Goal: Task Accomplishment & Management: Complete application form

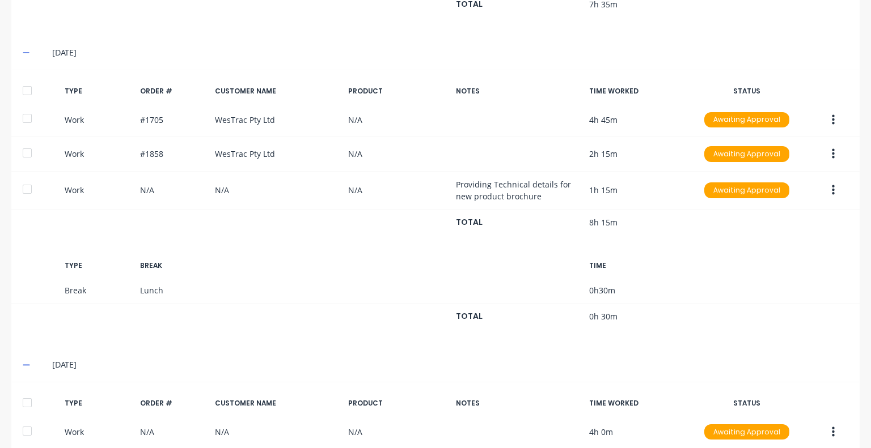
scroll to position [499, 0]
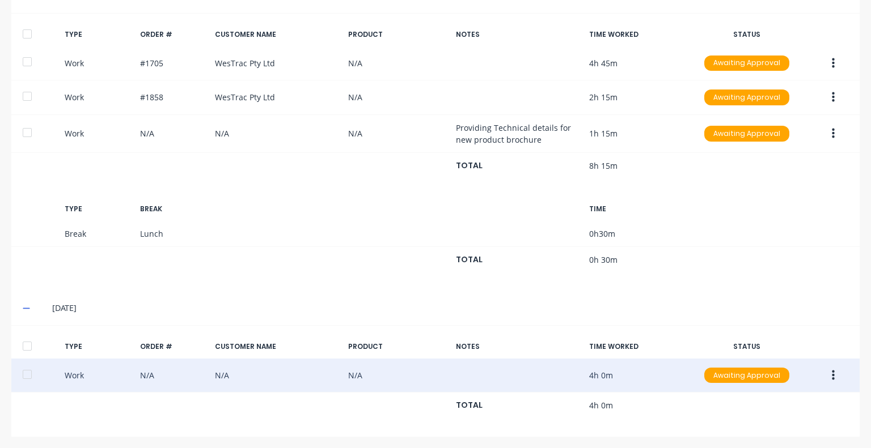
click at [823, 371] on button "button" at bounding box center [833, 376] width 27 height 20
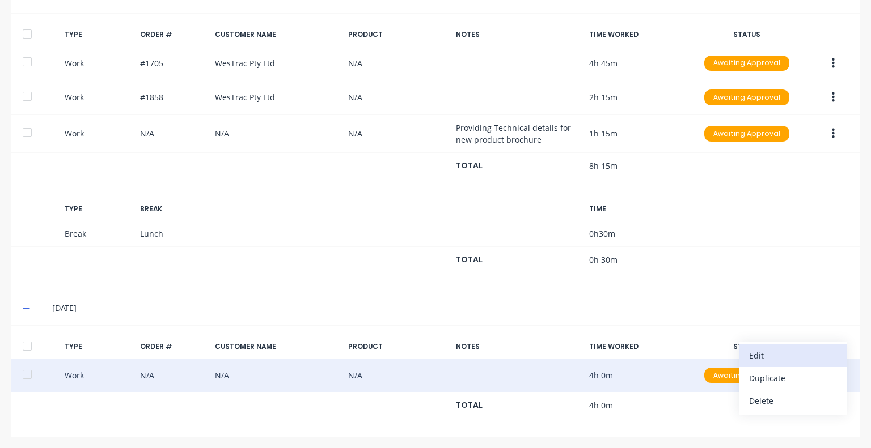
click at [789, 354] on div "Edit" at bounding box center [792, 356] width 87 height 16
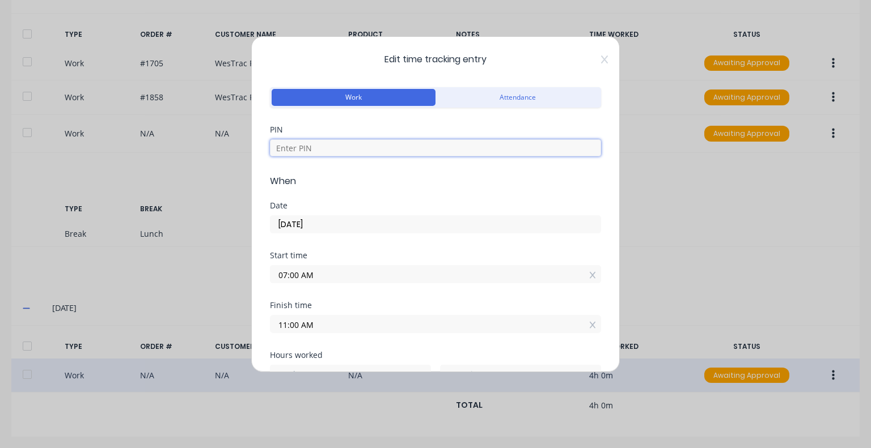
click at [342, 148] on input at bounding box center [435, 147] width 331 height 17
type input "5683"
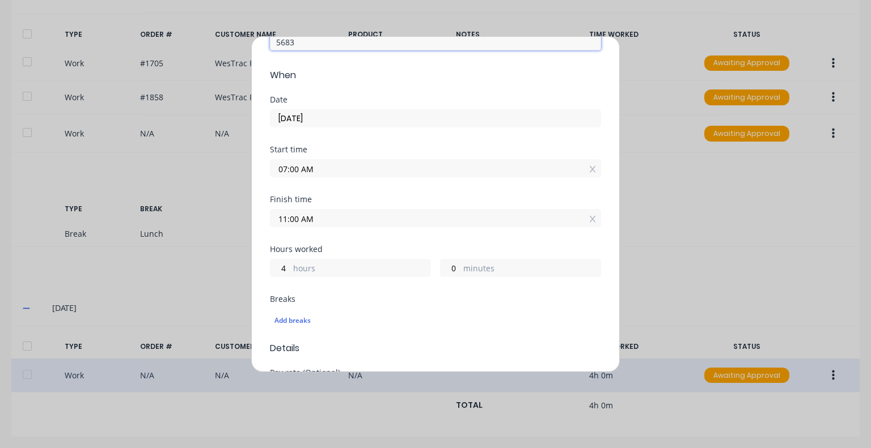
scroll to position [113, 0]
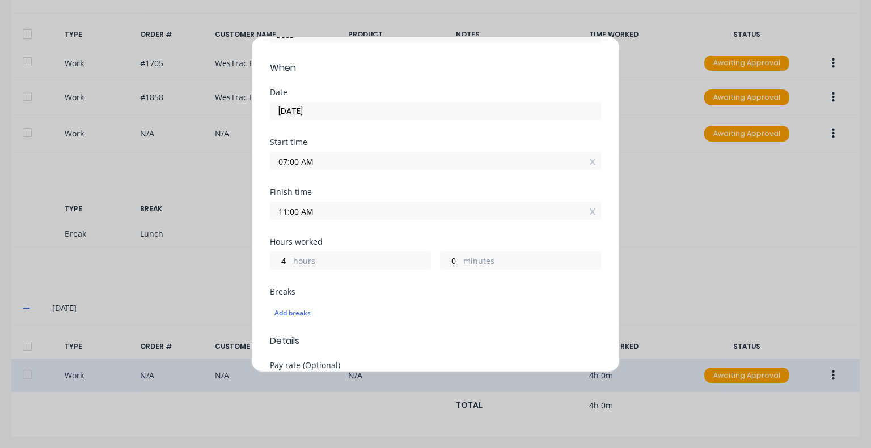
click at [331, 213] on input "11:00 AM" at bounding box center [435, 210] width 330 height 17
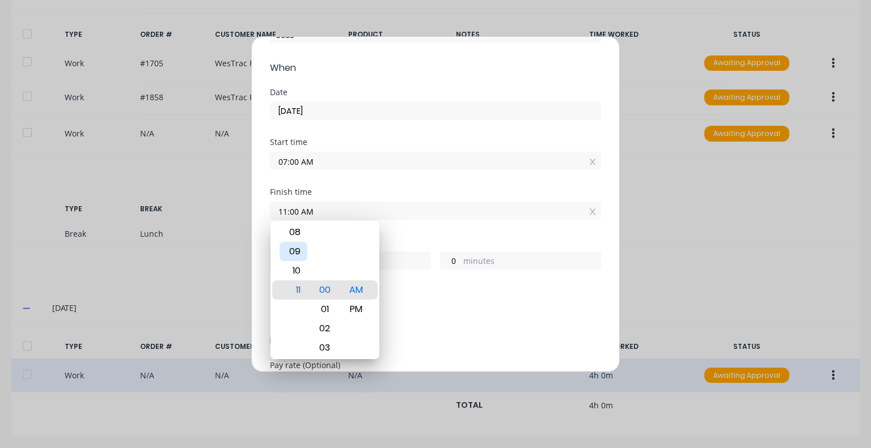
click at [299, 253] on div "09" at bounding box center [293, 251] width 28 height 19
type input "09:00 AM"
type input "2"
click at [420, 185] on div "Start time 07:00 AM" at bounding box center [435, 163] width 331 height 50
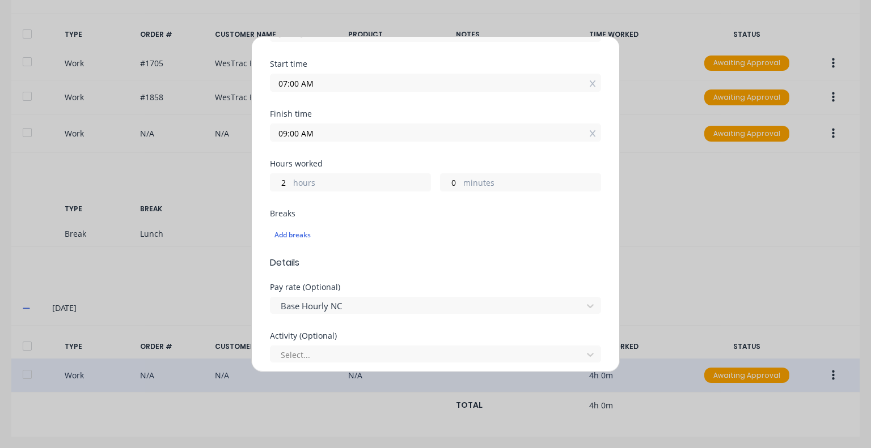
scroll to position [227, 0]
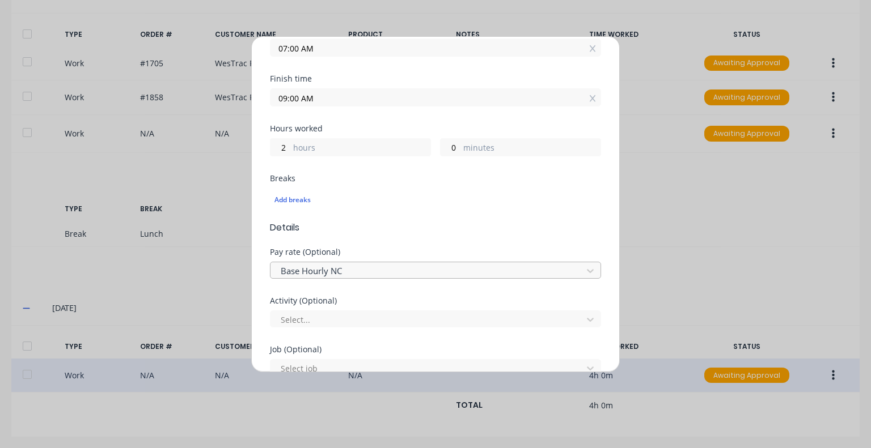
click at [354, 269] on div at bounding box center [427, 271] width 297 height 14
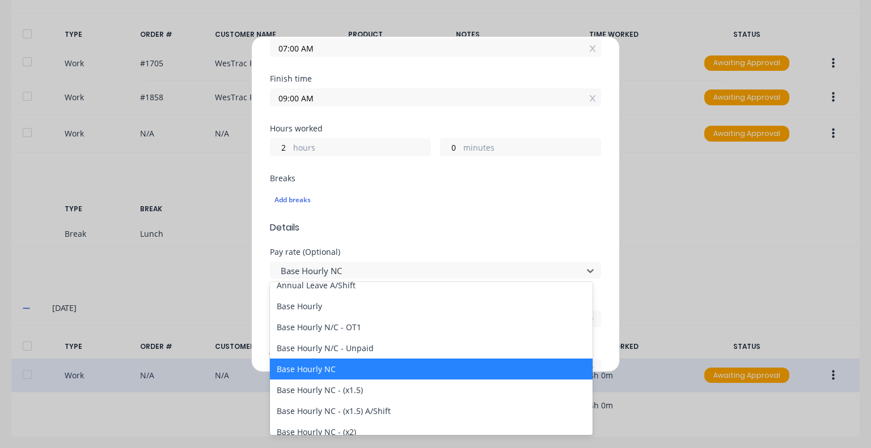
scroll to position [0, 0]
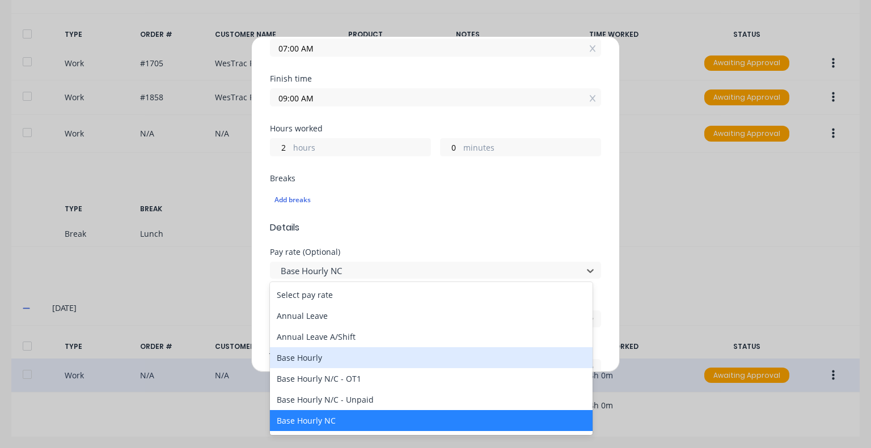
click at [336, 357] on div "Base Hourly" at bounding box center [431, 358] width 323 height 21
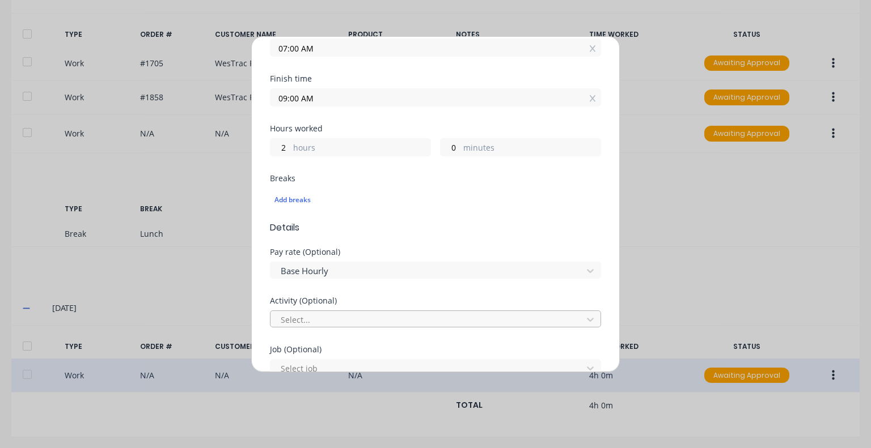
click at [380, 317] on div at bounding box center [427, 320] width 297 height 14
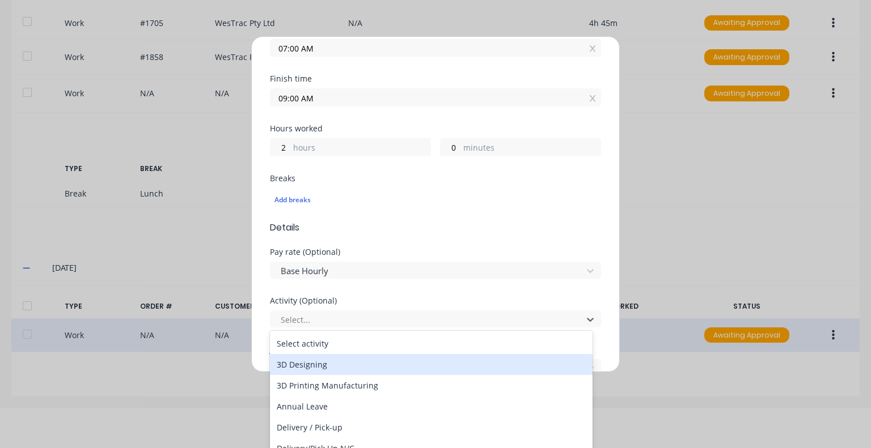
scroll to position [57, 0]
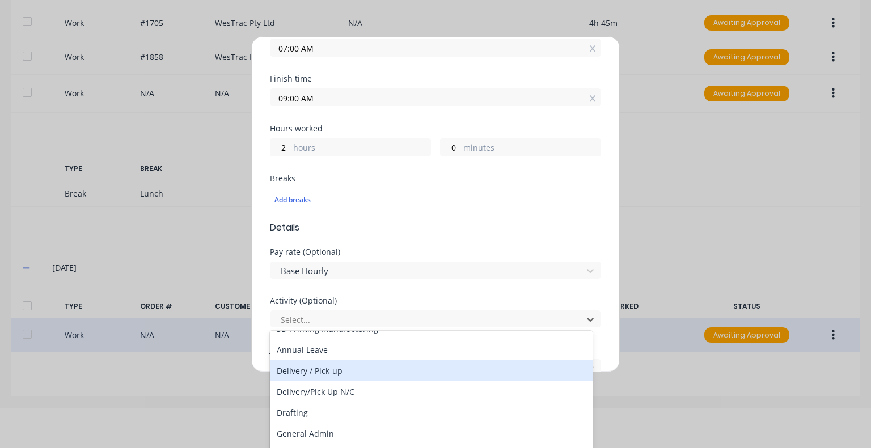
click at [361, 373] on div "Delivery / Pick-up" at bounding box center [431, 371] width 323 height 21
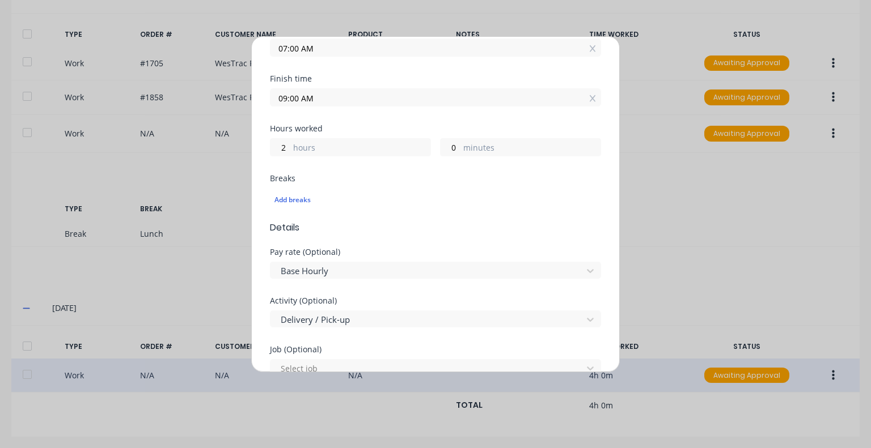
scroll to position [283, 0]
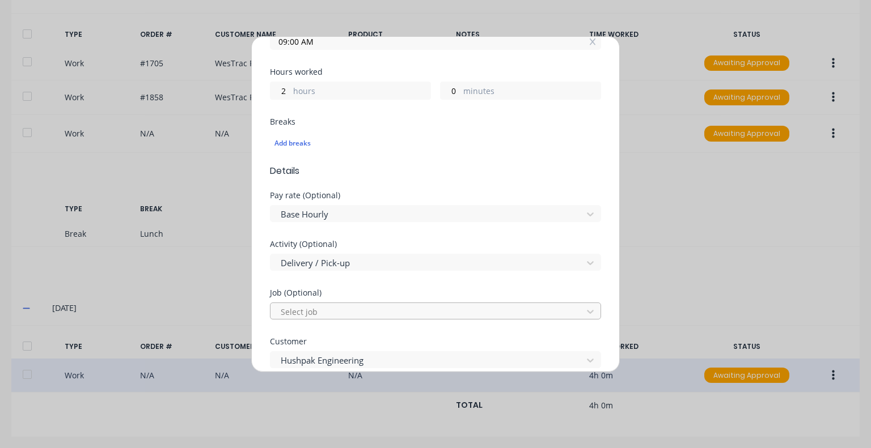
click at [361, 310] on div at bounding box center [427, 312] width 297 height 14
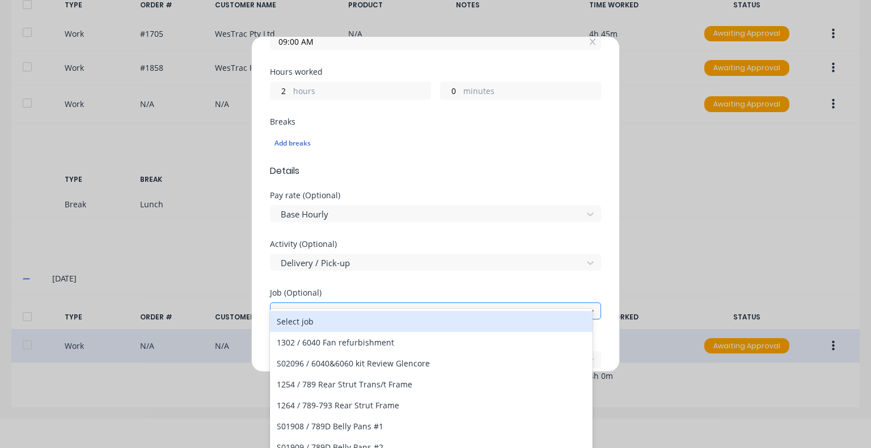
scroll to position [32, 0]
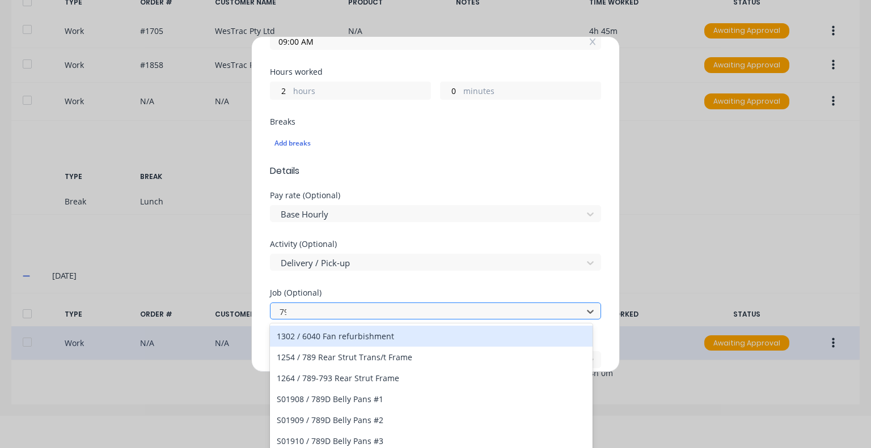
type input "794"
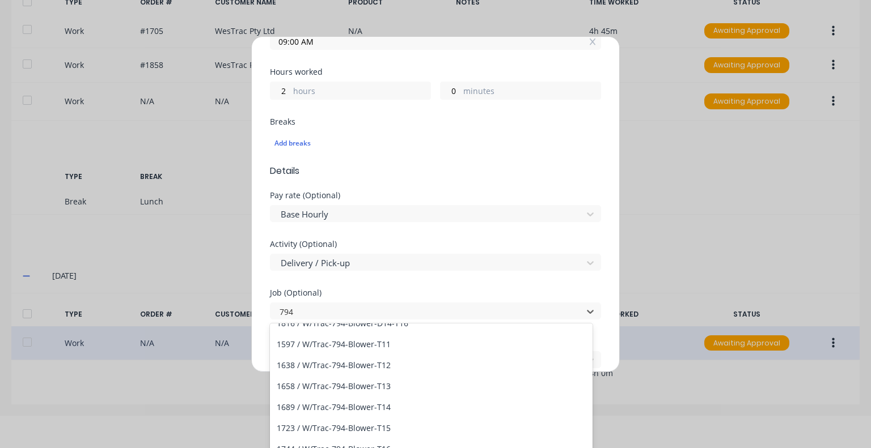
scroll to position [2438, 0]
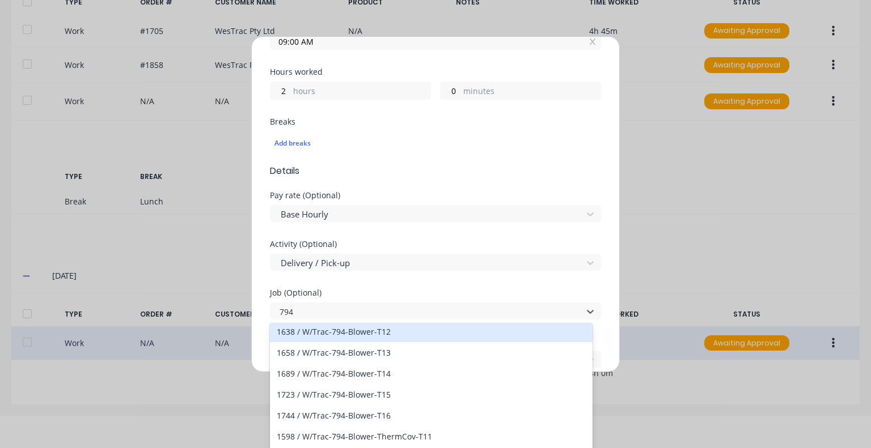
click at [392, 339] on div "1638 / W/Trac-794-Blower-T12" at bounding box center [431, 331] width 323 height 21
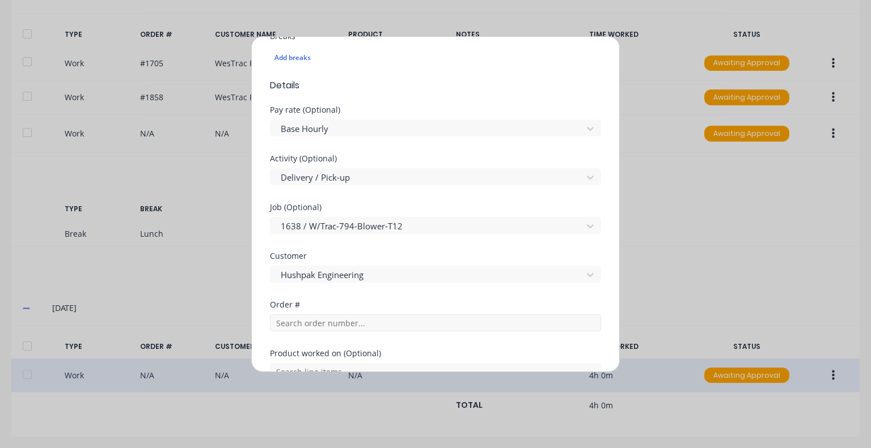
scroll to position [397, 0]
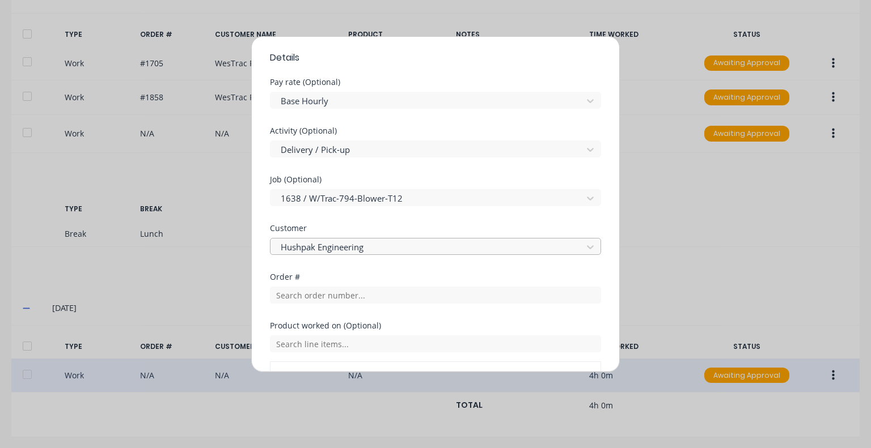
click at [384, 239] on div "Hushpak Engineering" at bounding box center [428, 247] width 304 height 17
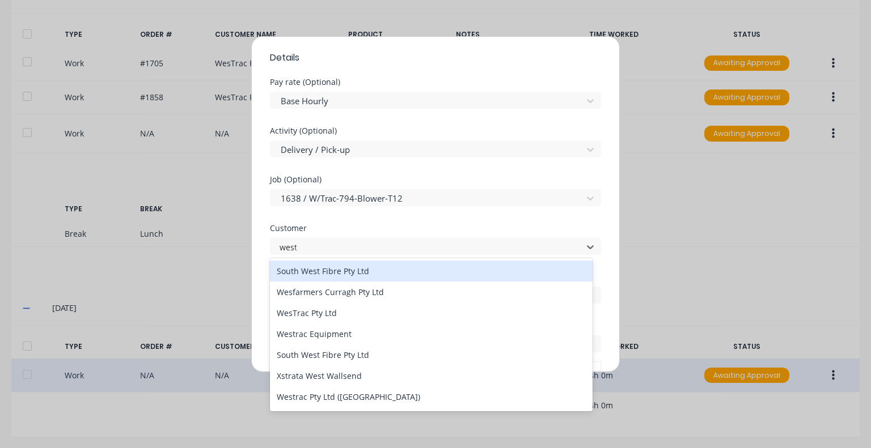
type input "westr"
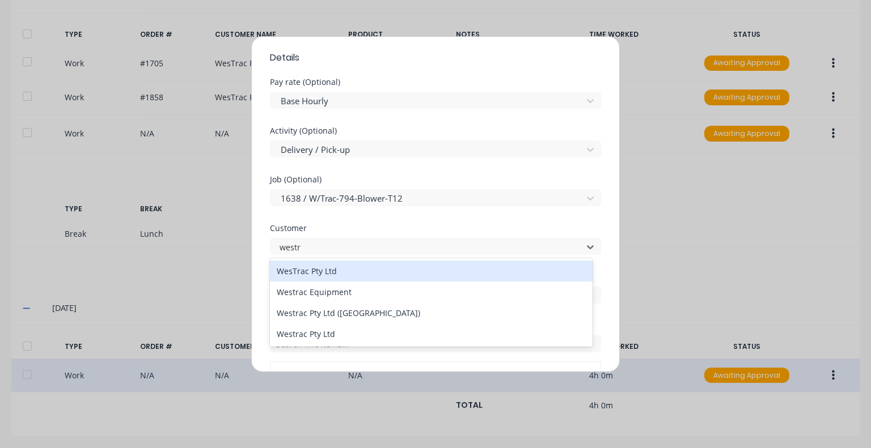
click at [342, 273] on div "WesTrac Pty Ltd" at bounding box center [431, 271] width 323 height 21
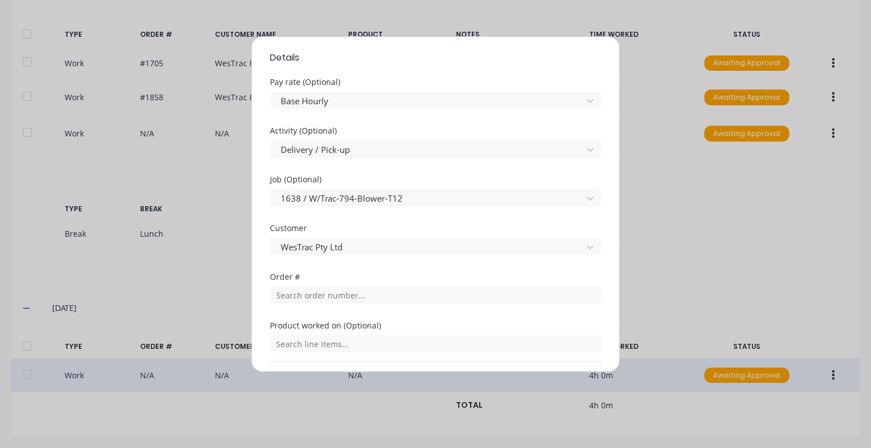
scroll to position [454, 0]
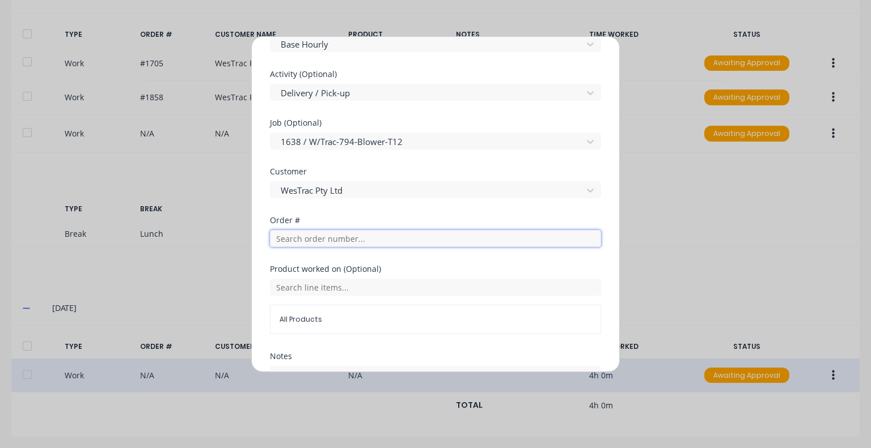
click at [354, 244] on input "text" at bounding box center [435, 238] width 331 height 17
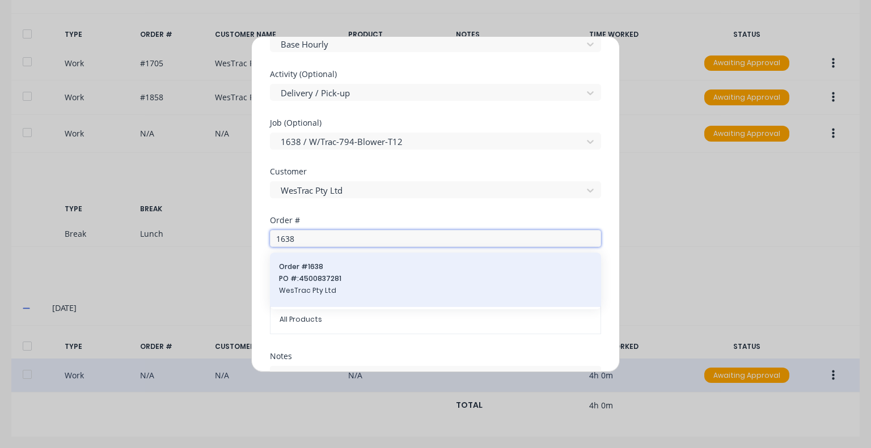
type input "1638"
click at [350, 262] on span "Order # 1638" at bounding box center [435, 267] width 313 height 10
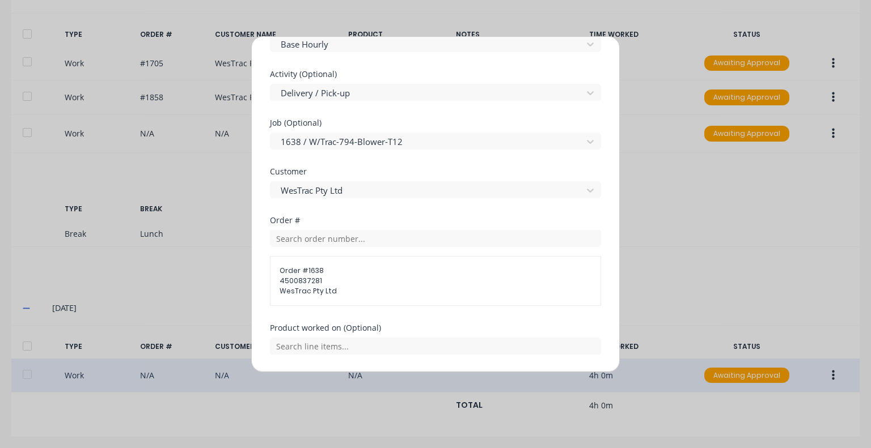
scroll to position [510, 0]
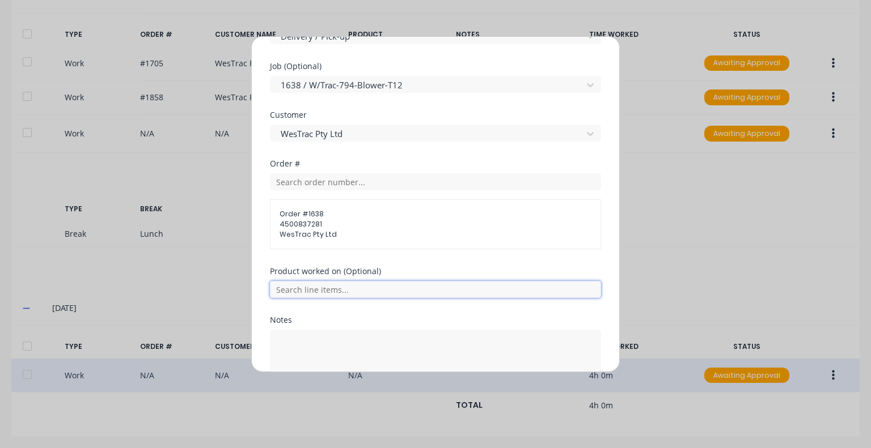
click at [376, 291] on input "text" at bounding box center [435, 289] width 331 height 17
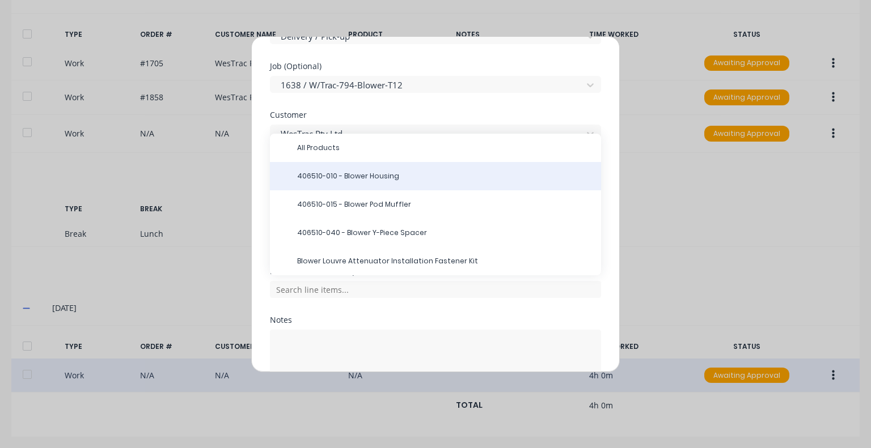
click at [363, 174] on span "406510-010 - Blower Housing" at bounding box center [444, 176] width 295 height 10
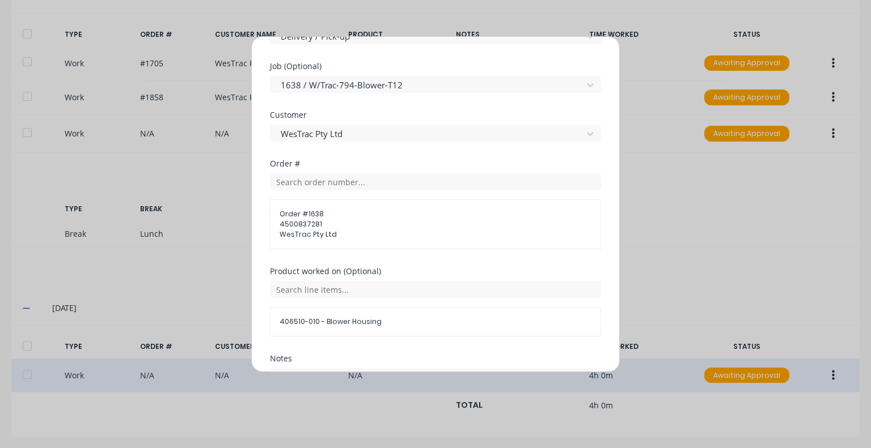
scroll to position [617, 0]
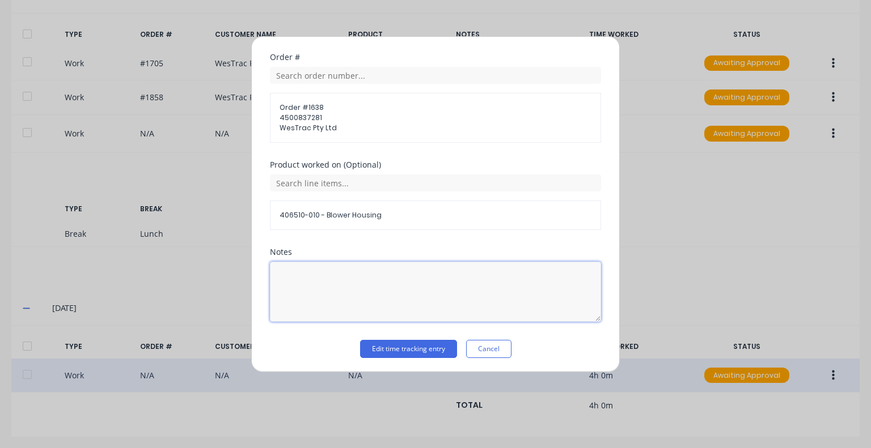
click at [372, 268] on textarea at bounding box center [435, 292] width 331 height 60
type textarea "Delivered Missed bracket for machine 12 blower, also took side panels for 950 t…"
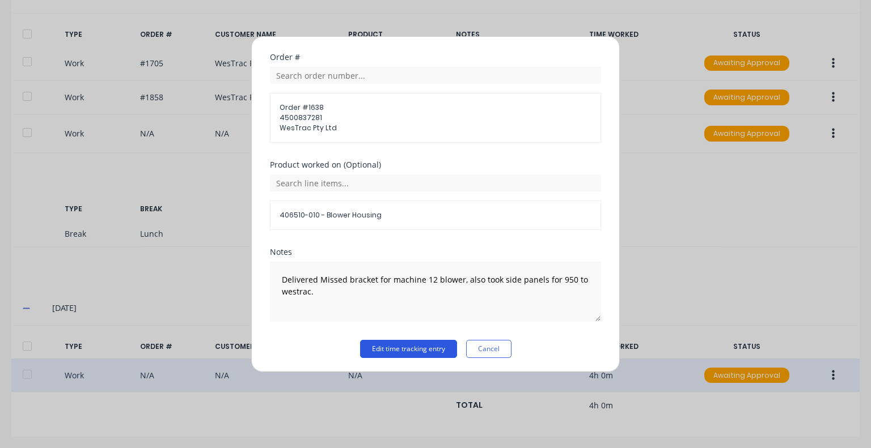
click at [386, 344] on button "Edit time tracking entry" at bounding box center [408, 349] width 97 height 18
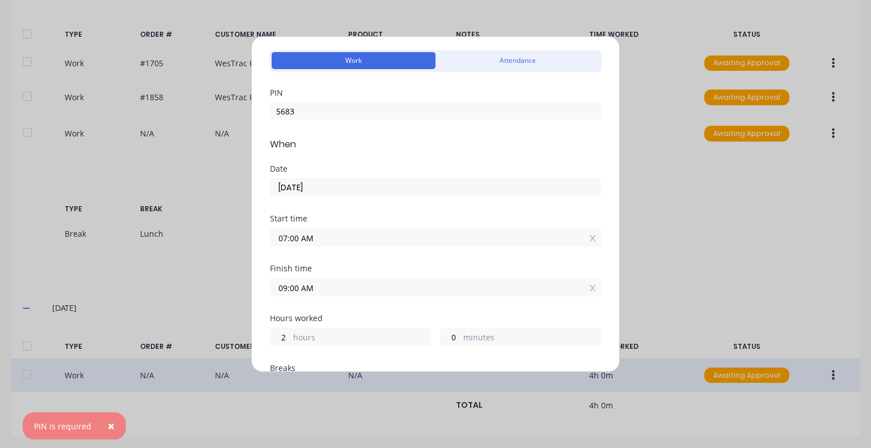
scroll to position [0, 0]
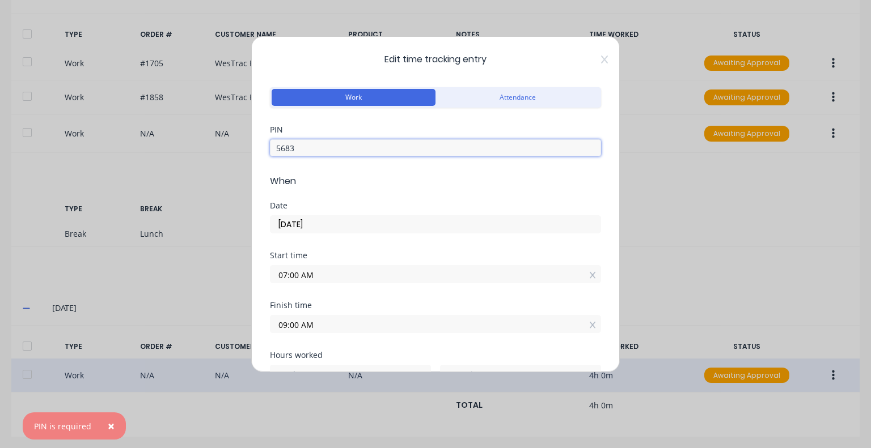
click at [340, 146] on input "5683" at bounding box center [435, 147] width 331 height 17
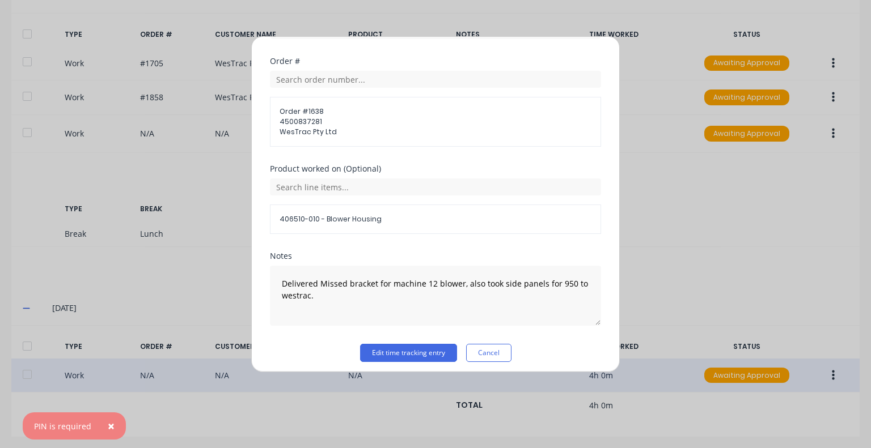
scroll to position [617, 0]
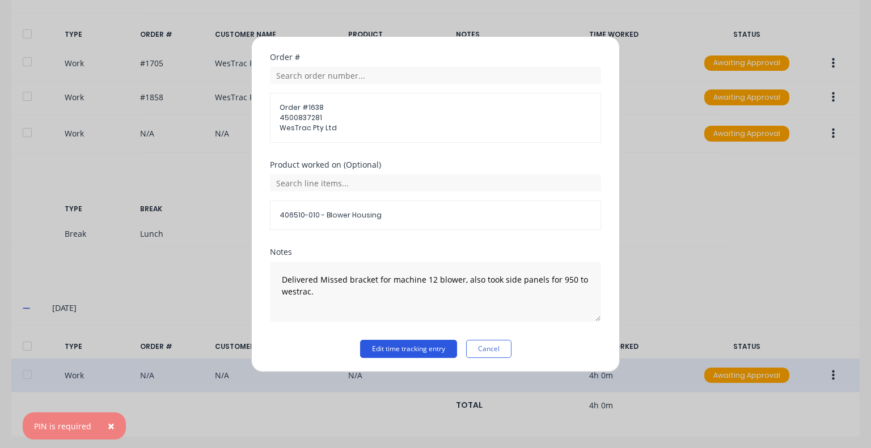
click at [410, 341] on button "Edit time tracking entry" at bounding box center [408, 349] width 97 height 18
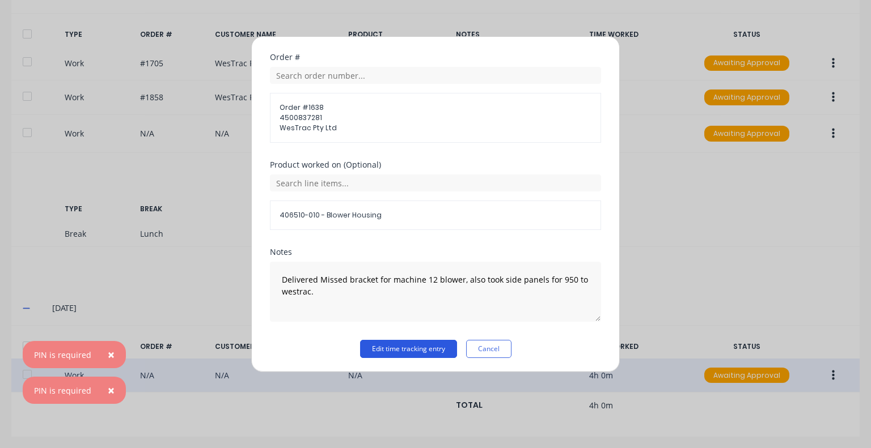
click at [410, 341] on button "Edit time tracking entry" at bounding box center [408, 349] width 97 height 18
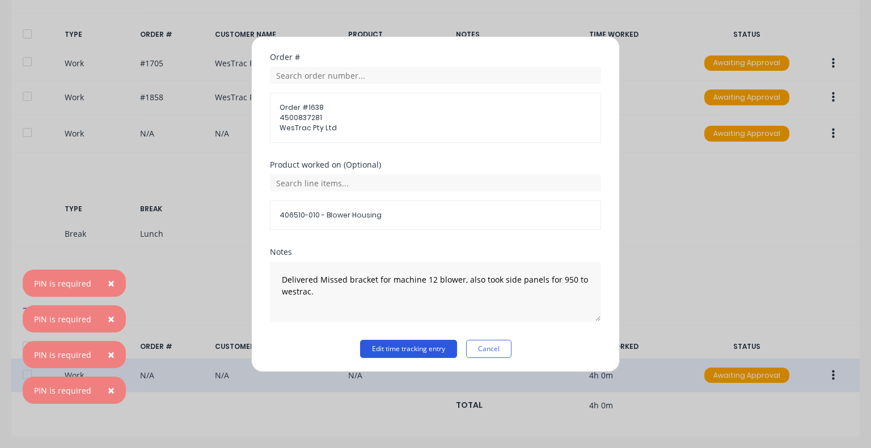
click at [410, 341] on button "Edit time tracking entry" at bounding box center [408, 349] width 97 height 18
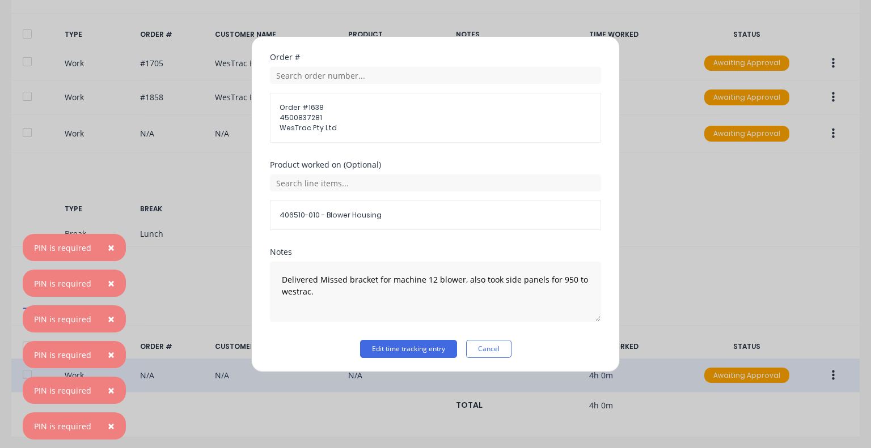
click at [492, 340] on button "Cancel" at bounding box center [488, 349] width 45 height 18
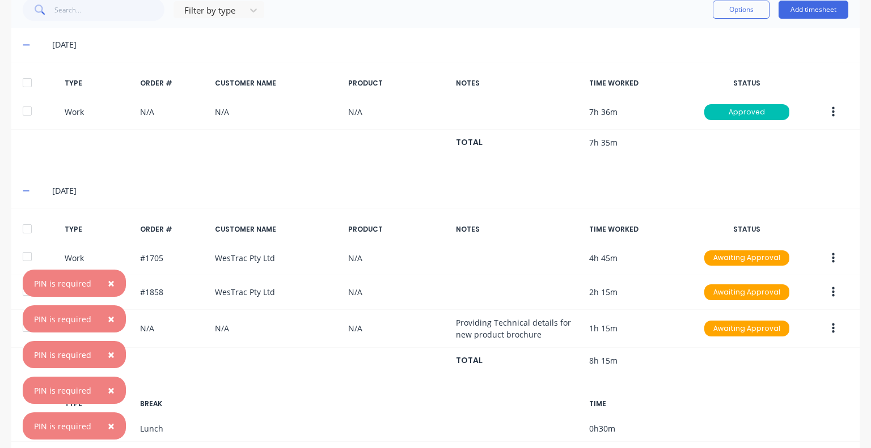
scroll to position [46, 0]
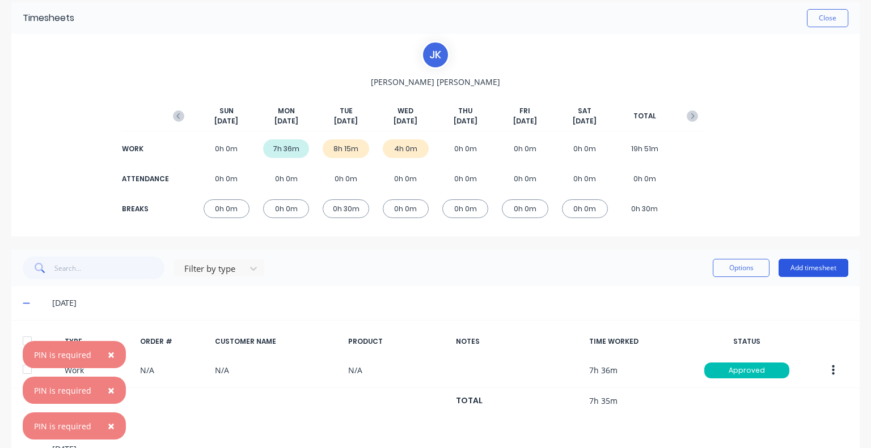
click at [806, 269] on button "Add timesheet" at bounding box center [813, 268] width 70 height 18
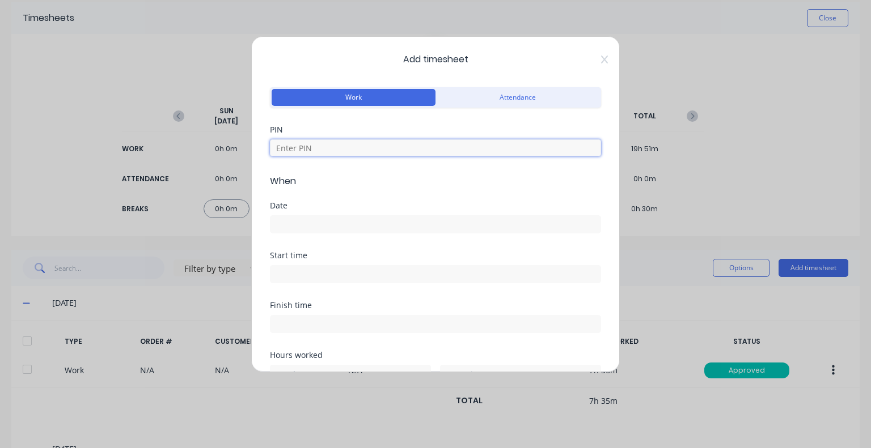
click at [333, 143] on input at bounding box center [435, 147] width 331 height 17
type input "5683"
click at [318, 227] on input at bounding box center [435, 224] width 330 height 17
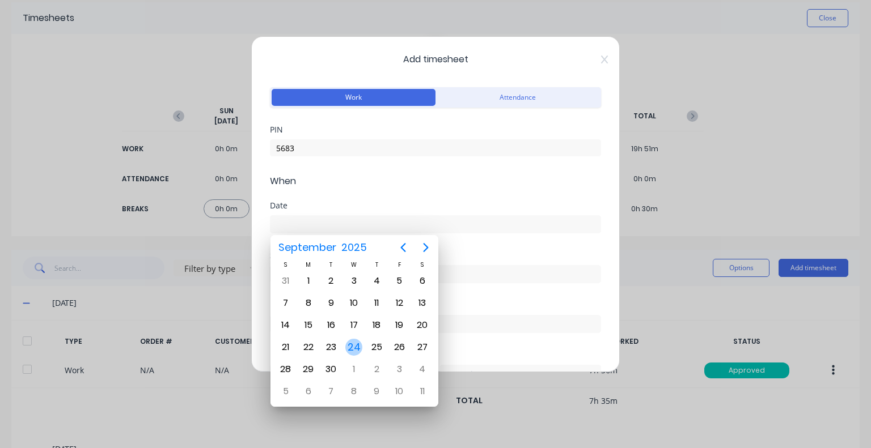
click at [353, 339] on div "24" at bounding box center [353, 347] width 17 height 17
type input "24/09/2025"
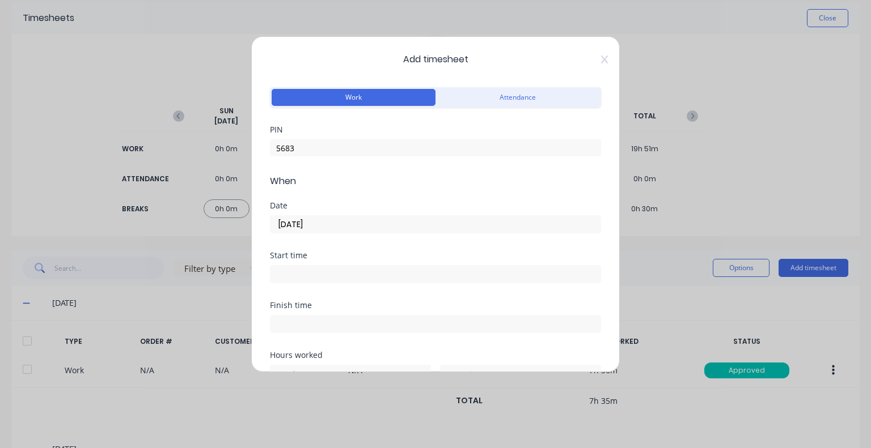
click at [327, 272] on input at bounding box center [435, 274] width 330 height 17
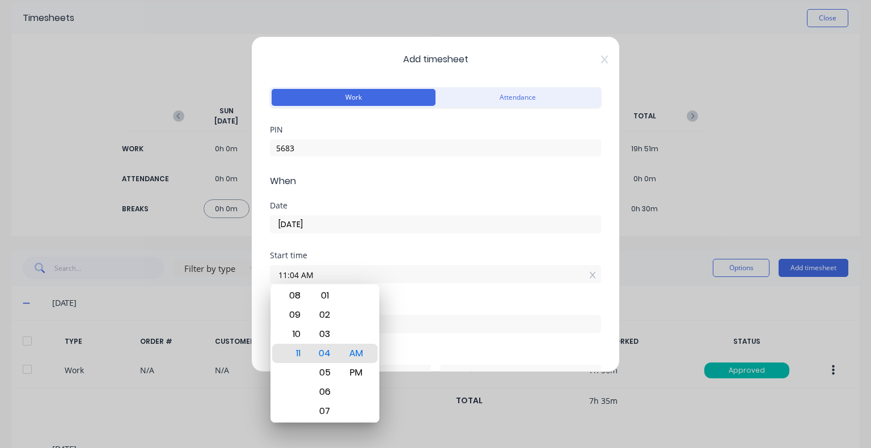
drag, startPoint x: 327, startPoint y: 272, endPoint x: 261, endPoint y: 279, distance: 65.7
click at [261, 279] on div "Add timesheet Work Attendance PIN 5683 When Date 24/09/2025 Start time 11:04 AM…" at bounding box center [435, 204] width 369 height 336
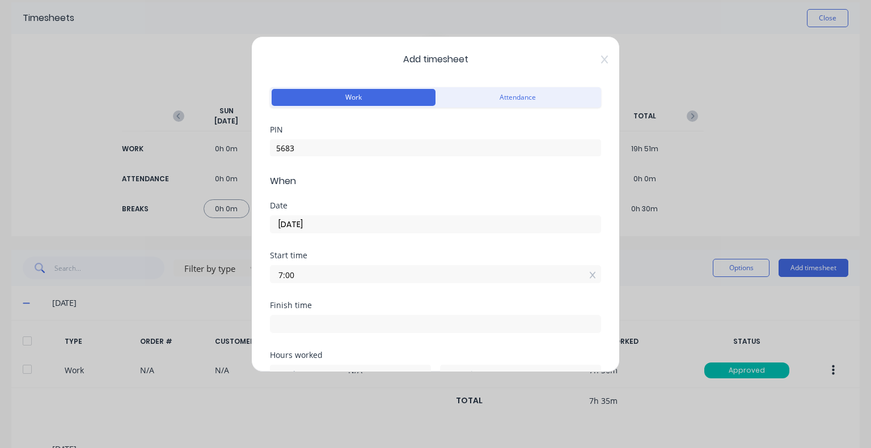
type input "07:00 AM"
click at [331, 310] on div "Finish time" at bounding box center [435, 318] width 331 height 32
click at [325, 319] on input at bounding box center [435, 324] width 330 height 17
type input "11:04 AM"
type input "4"
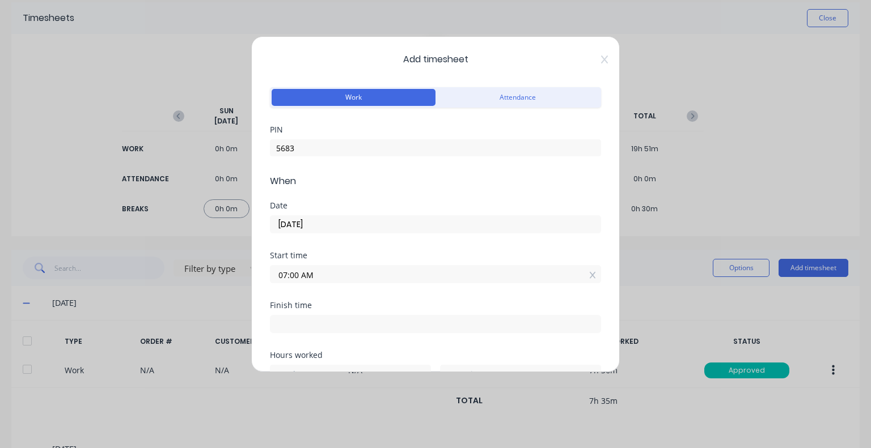
type input "4"
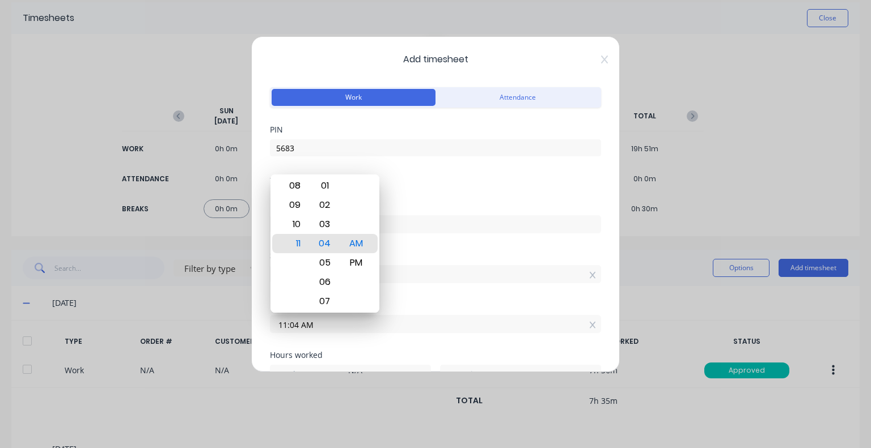
drag, startPoint x: 329, startPoint y: 329, endPoint x: 243, endPoint y: 331, distance: 86.2
click at [243, 331] on div "Add timesheet Work Attendance PIN 5683 When Date 24/09/2025 Start time 07:00 AM…" at bounding box center [435, 224] width 871 height 448
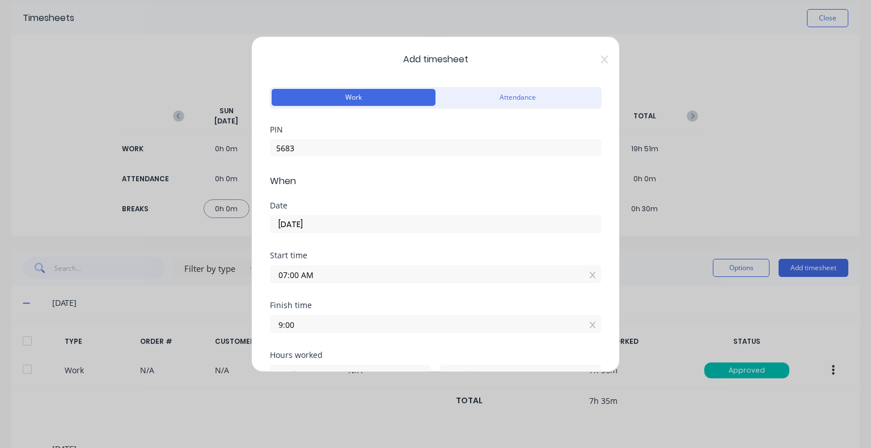
type input "09:00 AM"
type input "2"
type input "0"
click at [335, 294] on div "Start time 07:00 AM" at bounding box center [435, 277] width 331 height 50
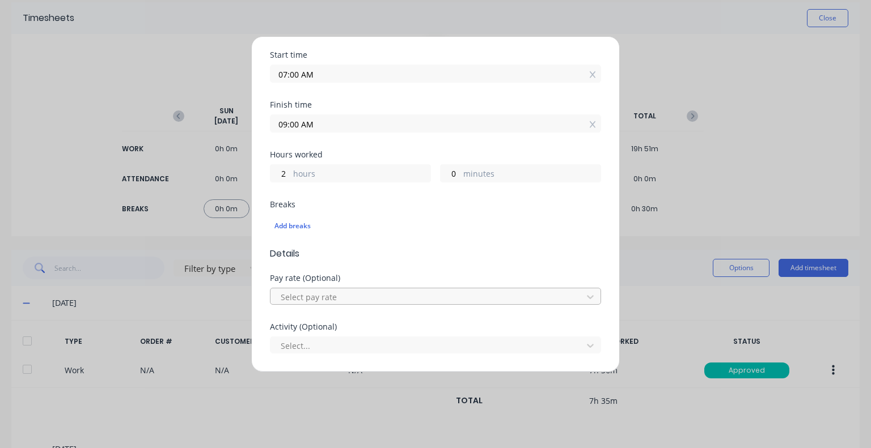
scroll to position [227, 0]
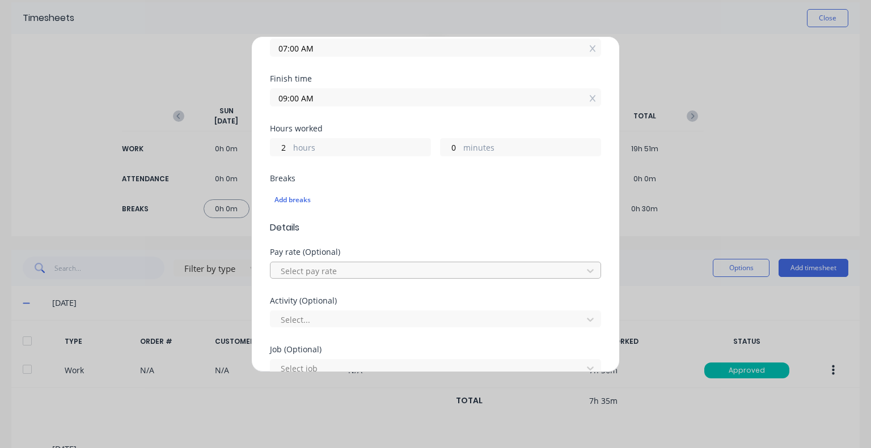
click at [349, 270] on div at bounding box center [427, 271] width 297 height 14
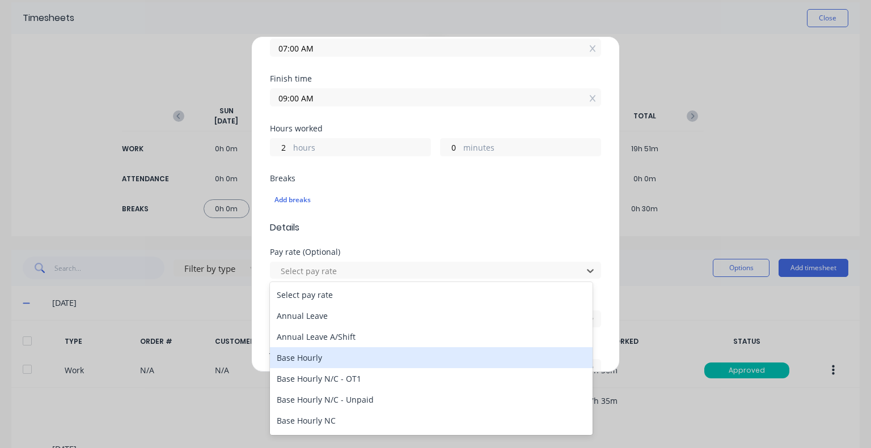
click at [320, 365] on div "Base Hourly" at bounding box center [431, 358] width 323 height 21
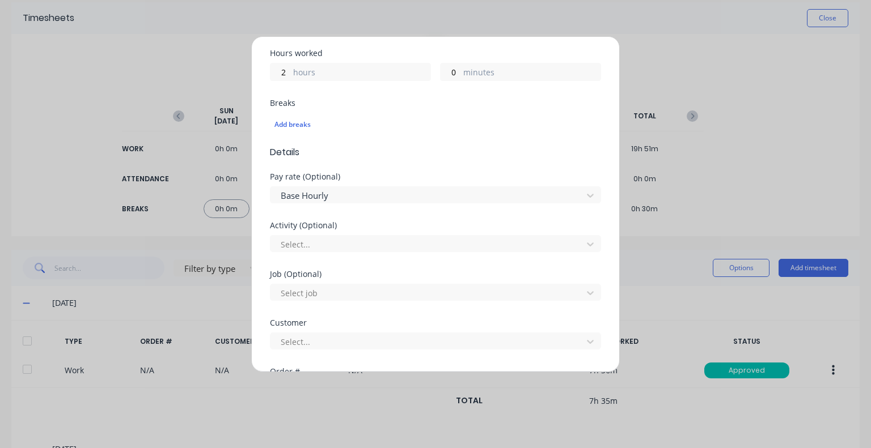
scroll to position [340, 0]
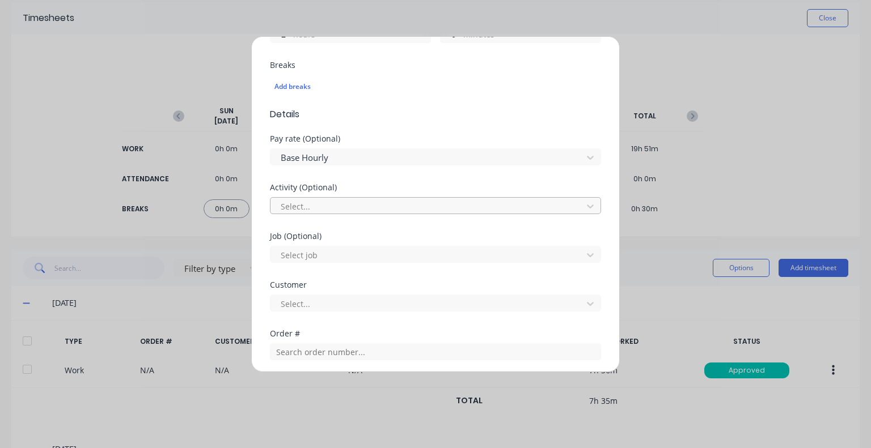
click at [314, 208] on div at bounding box center [427, 207] width 297 height 14
click at [331, 253] on div at bounding box center [427, 255] width 297 height 14
type input "1638"
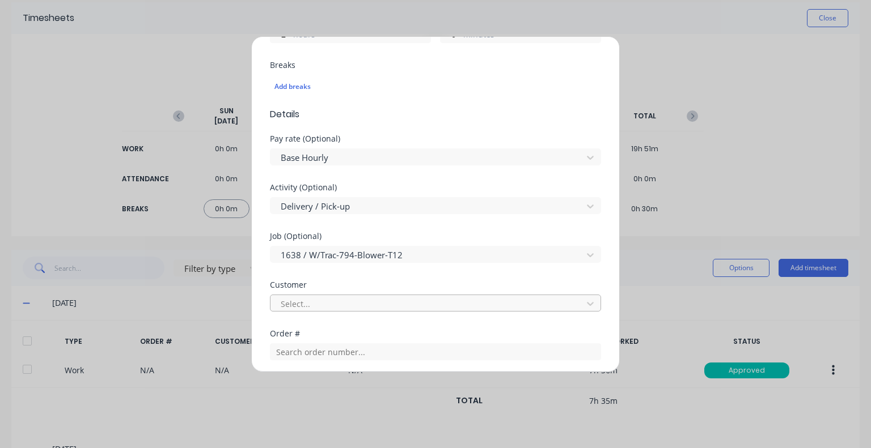
click at [327, 302] on div at bounding box center [427, 304] width 297 height 14
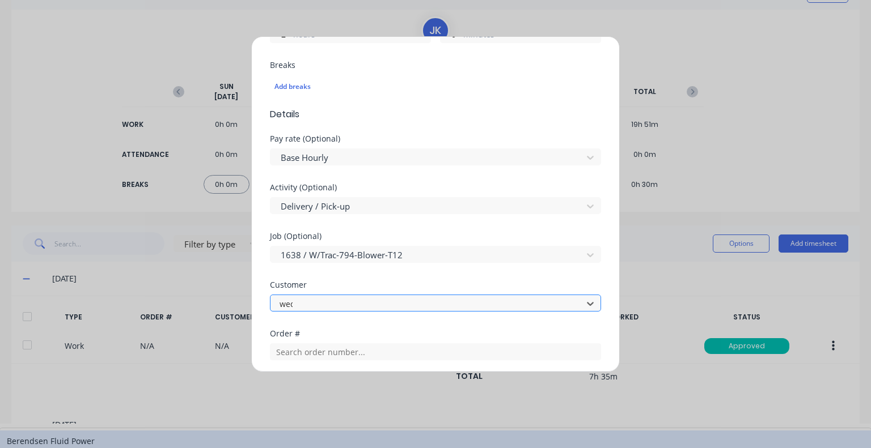
scroll to position [0, 0]
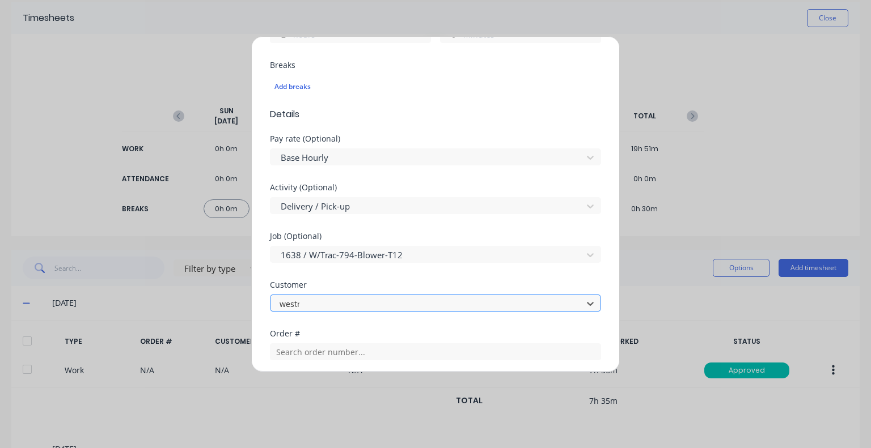
type input "westra"
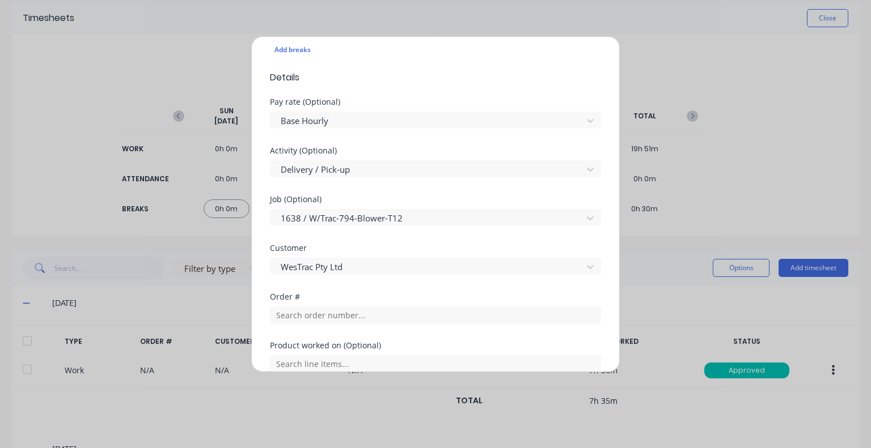
scroll to position [397, 0]
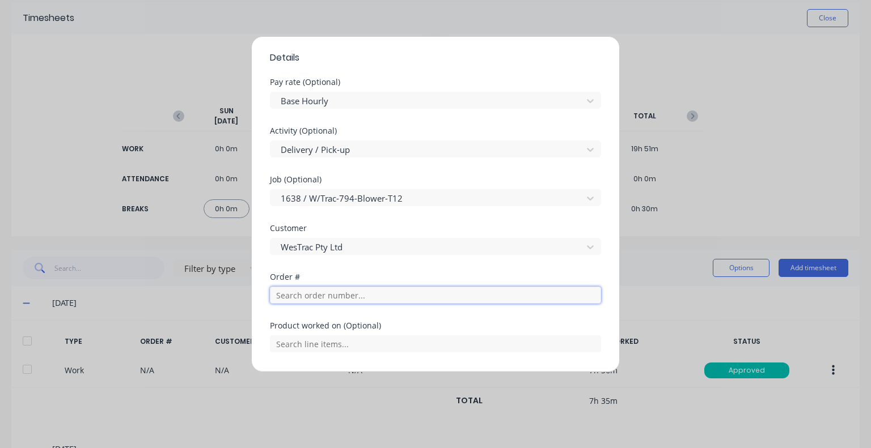
click at [327, 300] on input "text" at bounding box center [435, 295] width 331 height 17
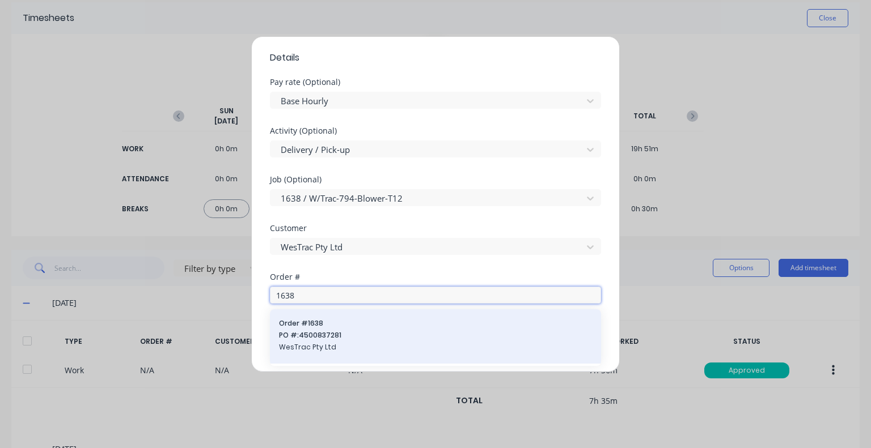
type input "1638"
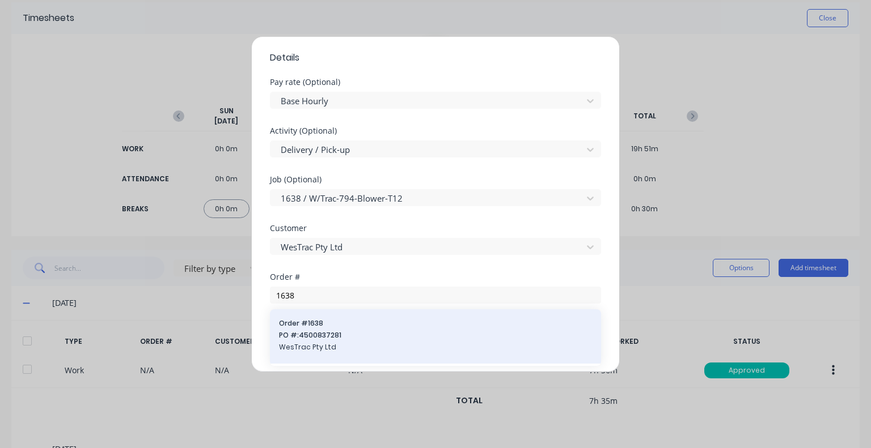
click at [317, 336] on span "PO #: 4500837281" at bounding box center [435, 336] width 313 height 10
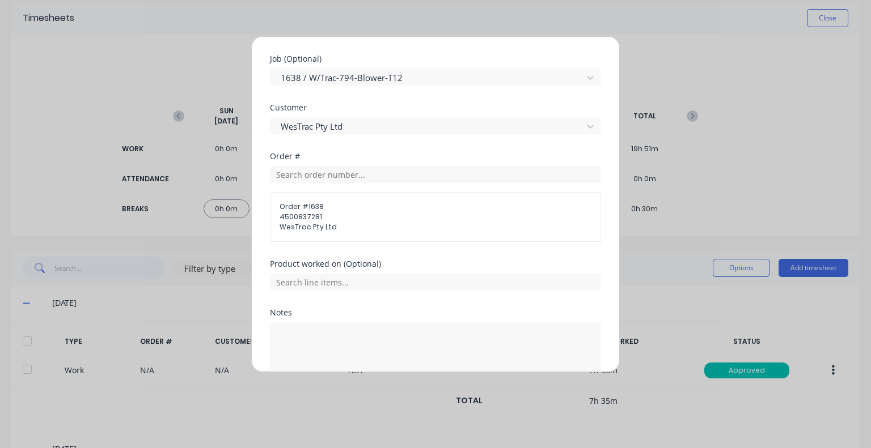
scroll to position [578, 0]
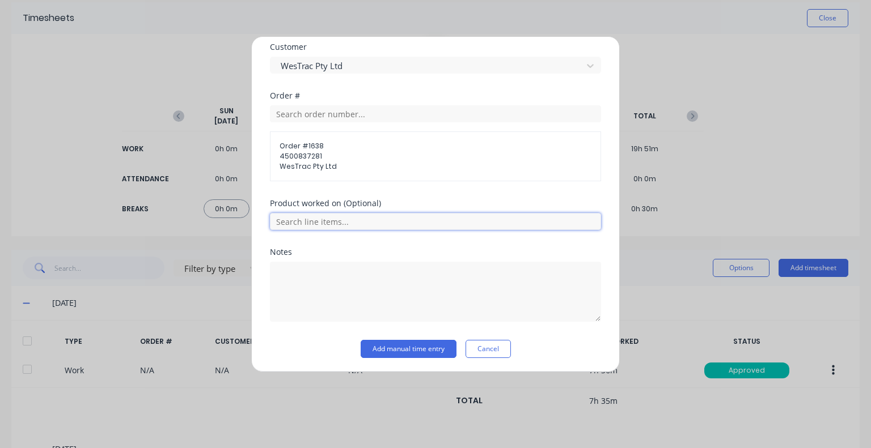
click at [315, 219] on input "text" at bounding box center [435, 221] width 331 height 17
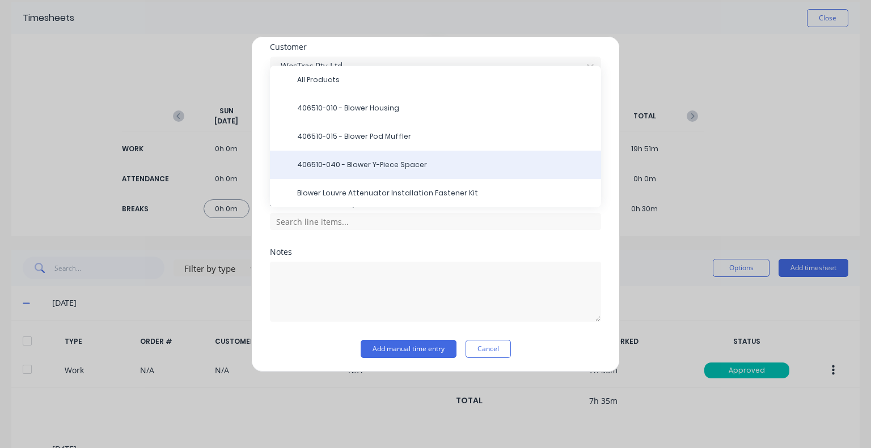
drag, startPoint x: 374, startPoint y: 113, endPoint x: 358, endPoint y: 159, distance: 49.3
click at [374, 112] on div "406510-010 - Blower Housing" at bounding box center [435, 108] width 331 height 28
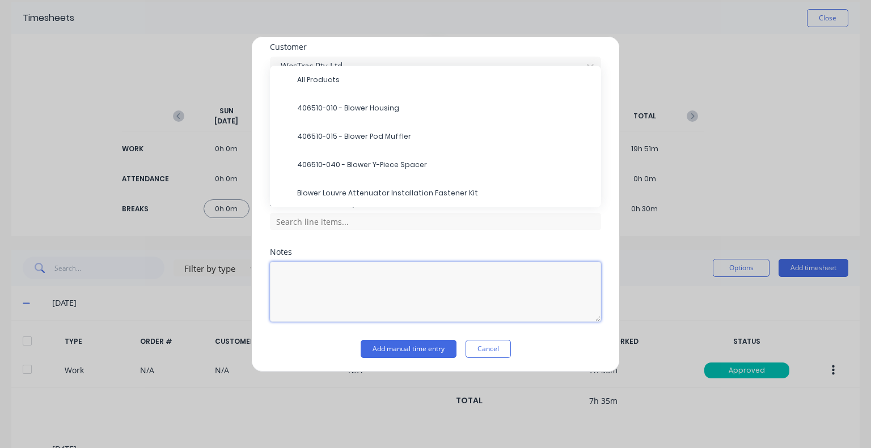
click at [325, 268] on textarea at bounding box center [435, 292] width 331 height 60
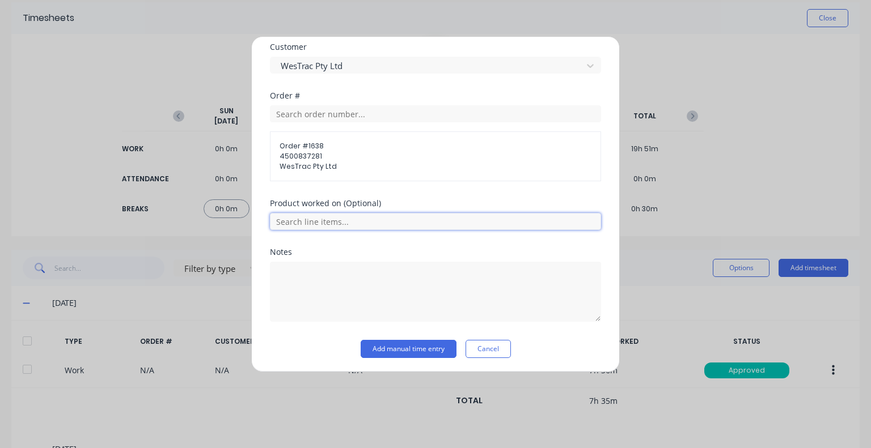
click at [340, 213] on input "text" at bounding box center [435, 221] width 331 height 17
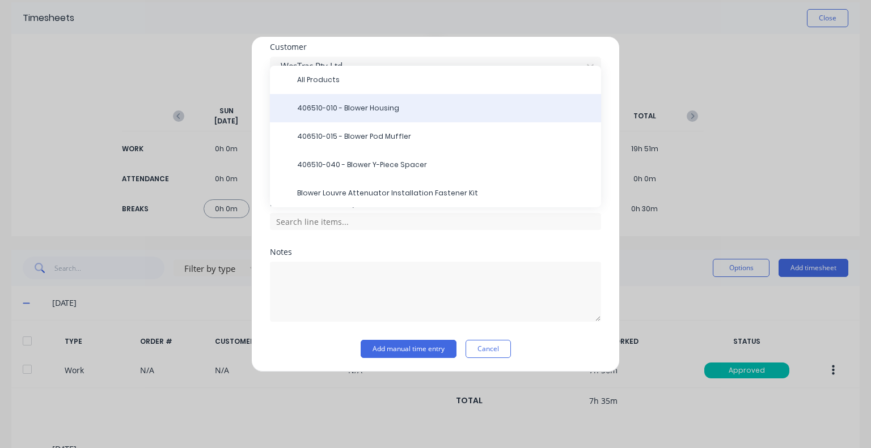
click at [358, 110] on span "406510-010 - Blower Housing" at bounding box center [444, 108] width 295 height 10
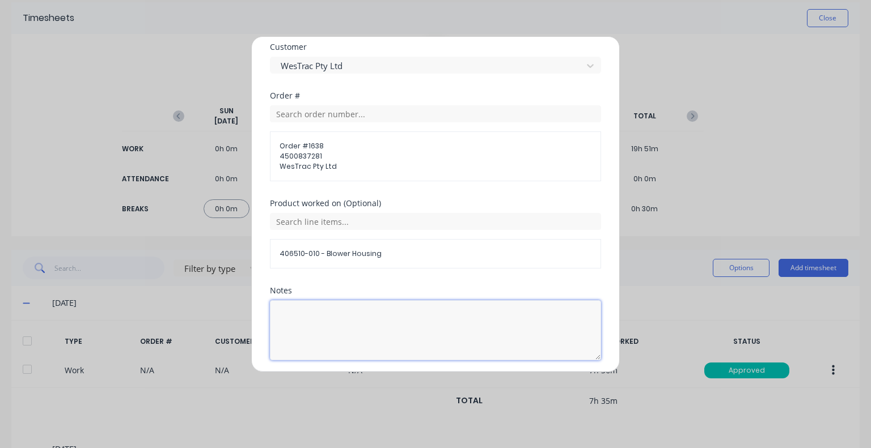
click at [310, 315] on textarea at bounding box center [435, 330] width 331 height 60
click at [538, 315] on textarea "Dilivered missing bracket for machine 12 blower, also delivered side opanels fo…" at bounding box center [435, 330] width 331 height 60
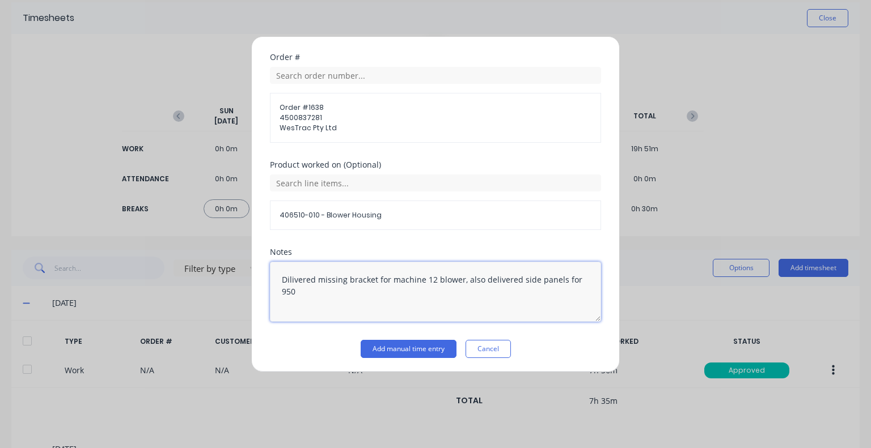
drag, startPoint x: 296, startPoint y: 284, endPoint x: 286, endPoint y: 282, distance: 10.3
type textarea "Delivered missing bracket for machine 12 blower, also delivered side panels for…"
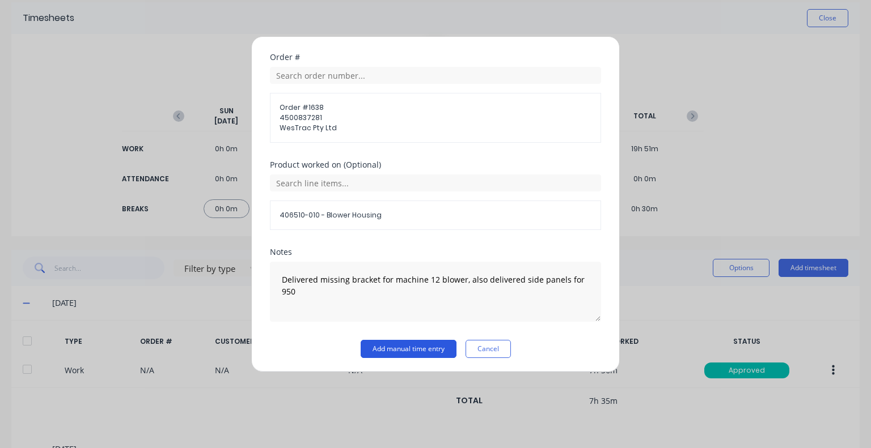
click at [397, 350] on button "Add manual time entry" at bounding box center [409, 349] width 96 height 18
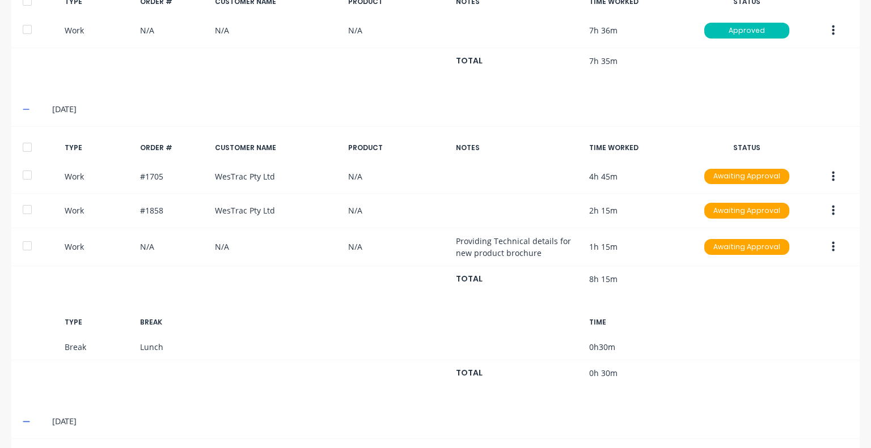
scroll to position [549, 0]
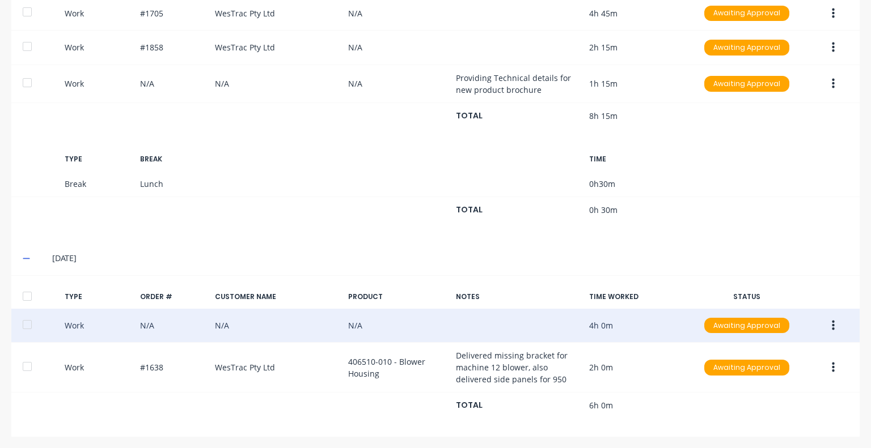
click at [827, 321] on button "button" at bounding box center [833, 326] width 27 height 20
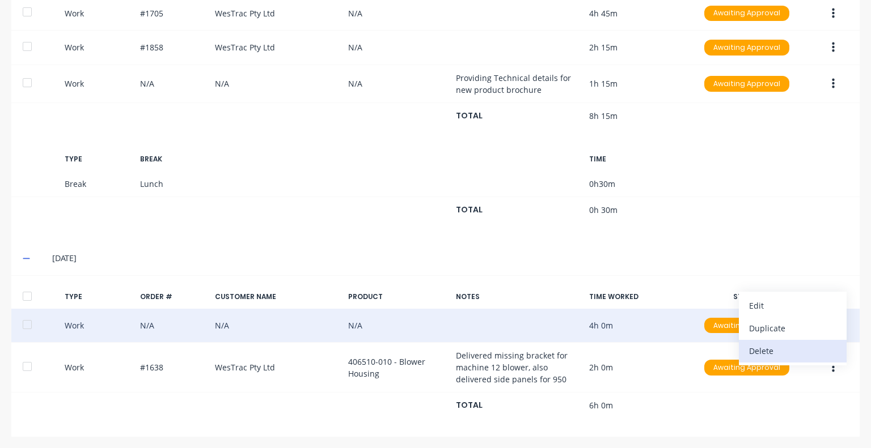
click at [756, 343] on div "Delete" at bounding box center [792, 351] width 87 height 16
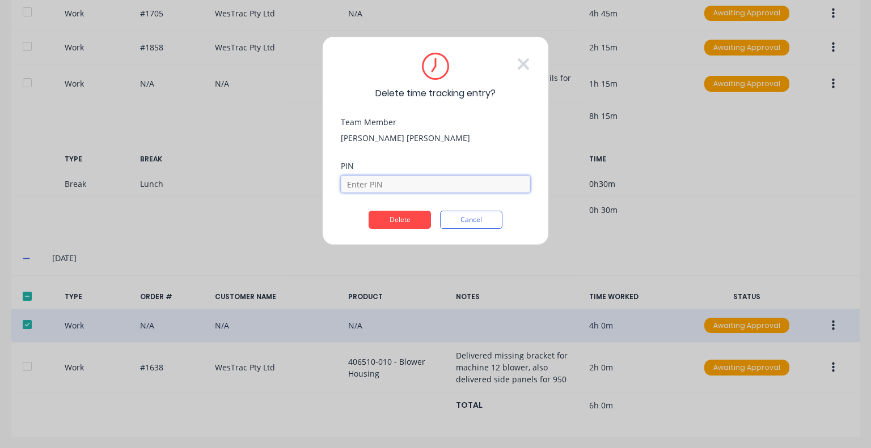
click at [403, 188] on input at bounding box center [435, 184] width 189 height 17
type input "5683"
click at [404, 217] on button "Delete" at bounding box center [400, 220] width 62 height 18
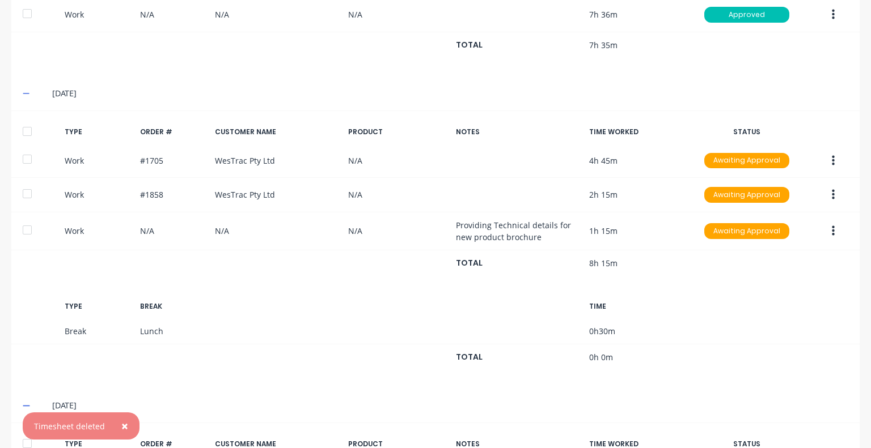
scroll to position [62, 0]
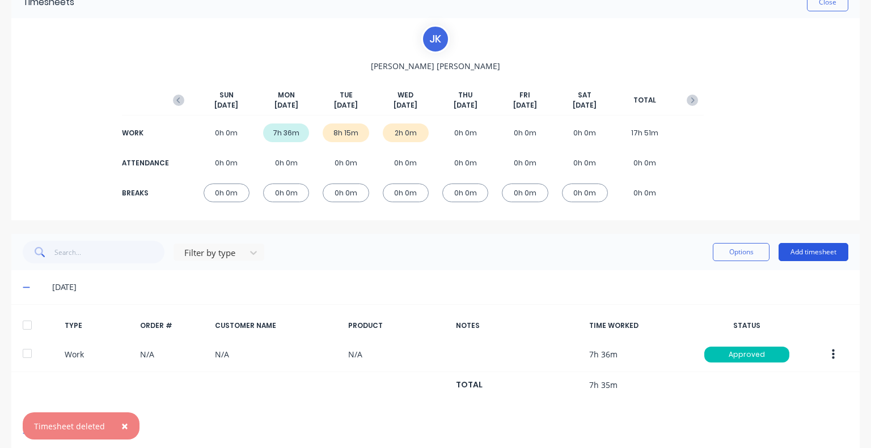
click at [818, 252] on button "Add timesheet" at bounding box center [813, 252] width 70 height 18
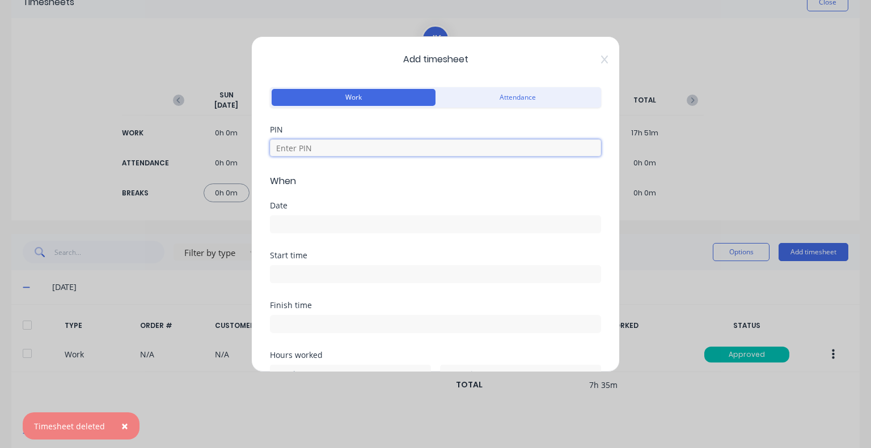
click at [368, 149] on input at bounding box center [435, 147] width 331 height 17
type input "5683"
click at [294, 228] on input at bounding box center [435, 224] width 330 height 17
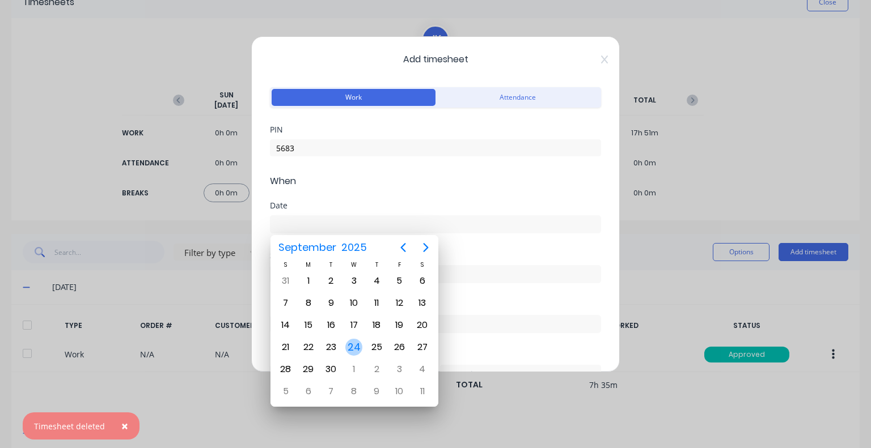
click at [345, 344] on div "24" at bounding box center [353, 347] width 17 height 17
type input "24/09/2025"
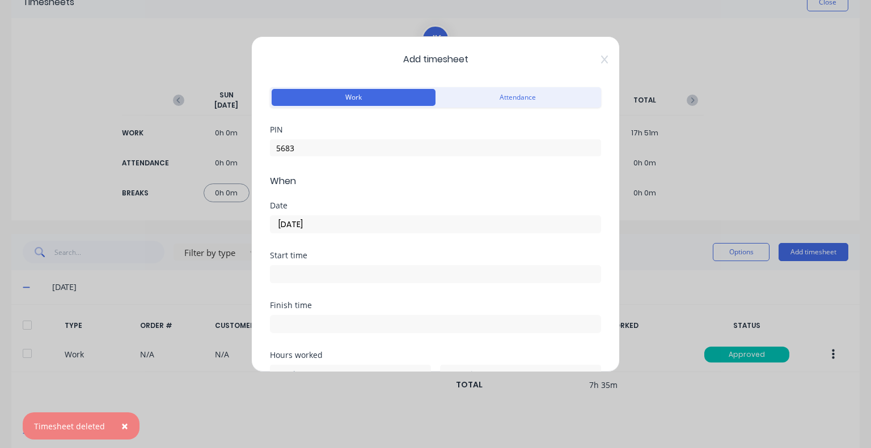
click at [333, 275] on input at bounding box center [435, 274] width 330 height 17
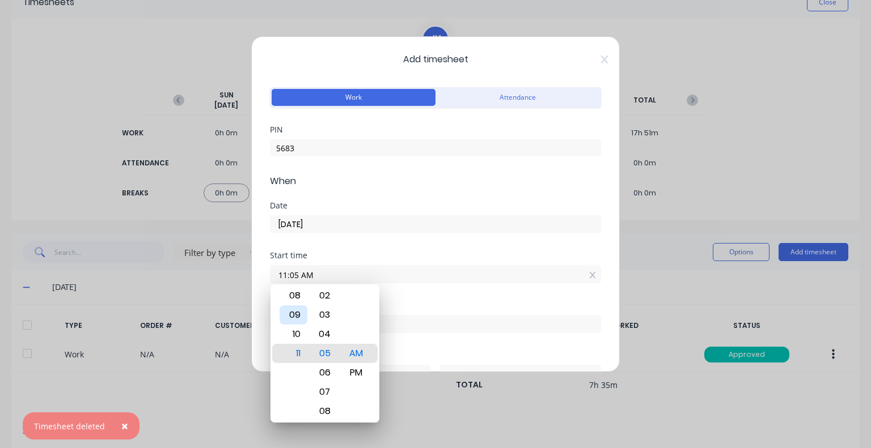
click at [299, 309] on div "09" at bounding box center [293, 315] width 28 height 19
type input "09:00 AM"
click at [322, 357] on div "00" at bounding box center [325, 353] width 28 height 19
click at [363, 235] on div "Date 24/09/2025" at bounding box center [435, 227] width 331 height 50
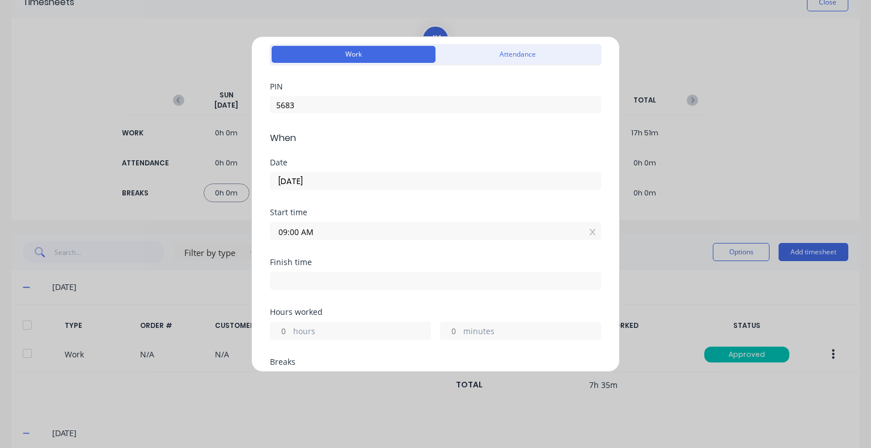
scroll to position [113, 0]
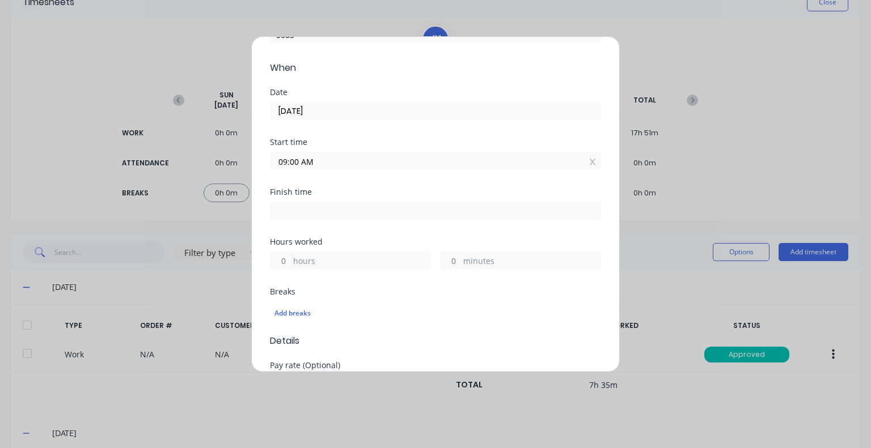
click at [314, 211] on input at bounding box center [435, 210] width 330 height 17
type input "11:05 AM"
type input "2"
type input "5"
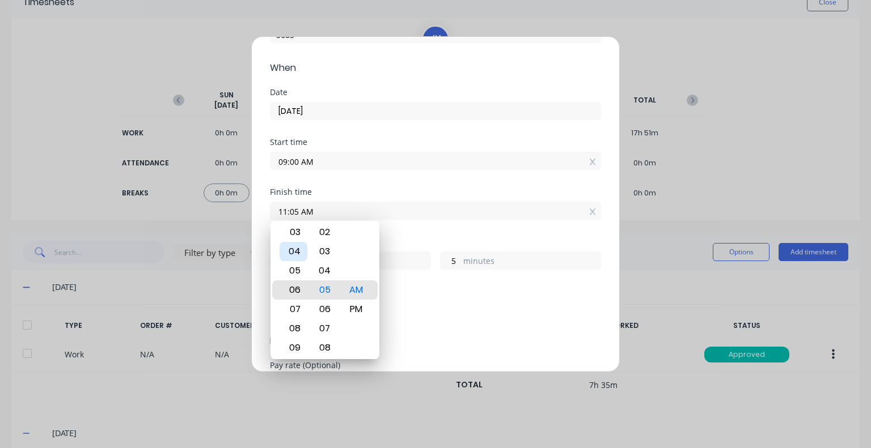
type input "06:05 AM"
type input "21"
type input "12:05 AM"
type input "15"
click at [293, 290] on div "12" at bounding box center [293, 290] width 28 height 19
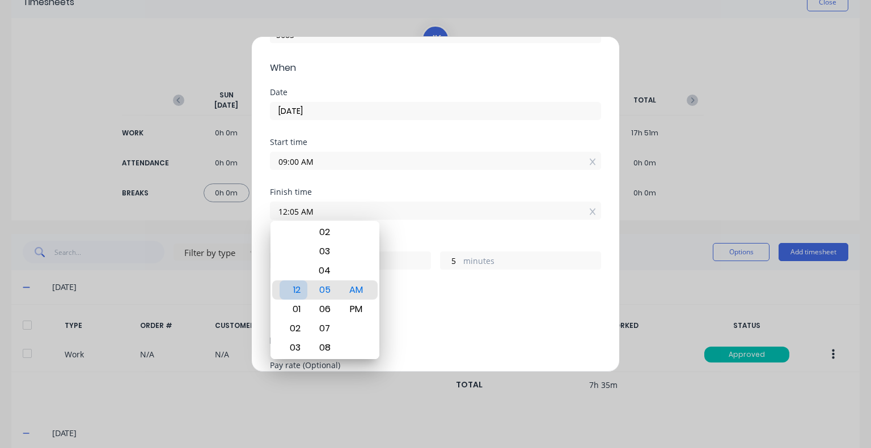
click at [305, 287] on div "12" at bounding box center [293, 290] width 28 height 19
type input "12:01 AM"
type input "1"
click at [326, 268] on div "00" at bounding box center [325, 270] width 28 height 19
type input "12:00 AM"
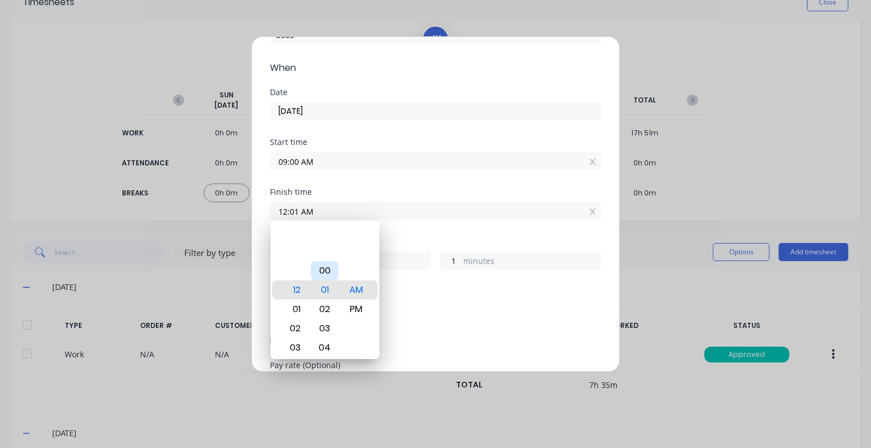
type input "0"
click at [351, 310] on div "PM" at bounding box center [356, 309] width 28 height 19
type input "12:00 PM"
type input "3"
click at [417, 230] on div "Finish time 12:00 PM" at bounding box center [435, 213] width 331 height 50
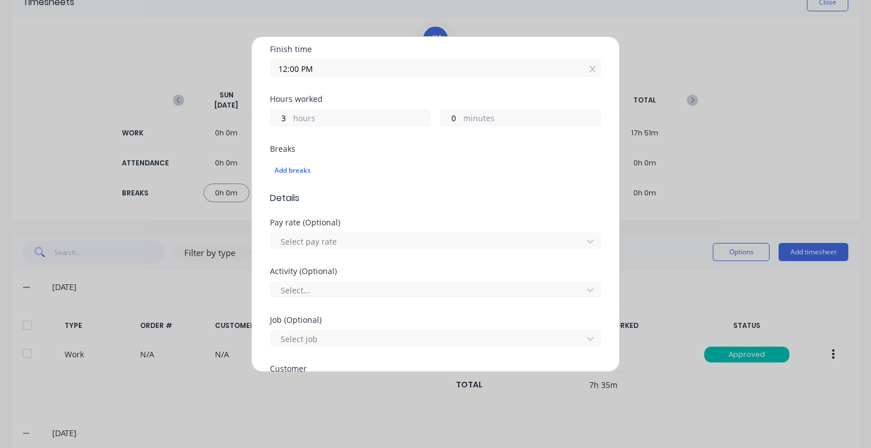
scroll to position [283, 0]
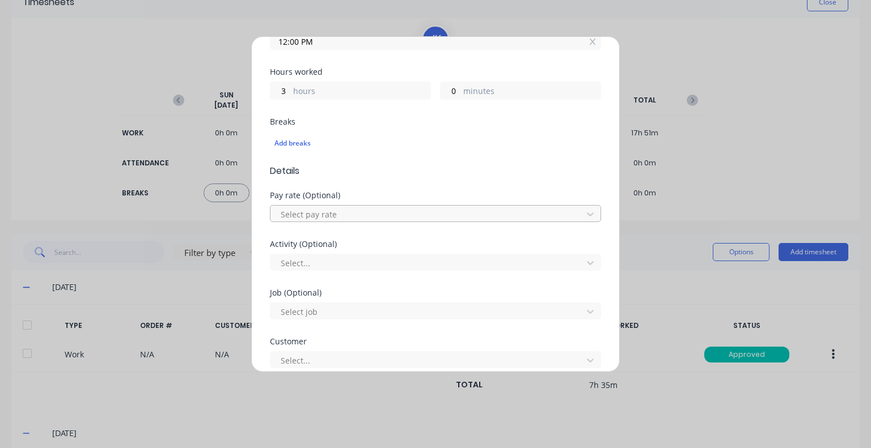
click at [378, 212] on div at bounding box center [427, 214] width 297 height 14
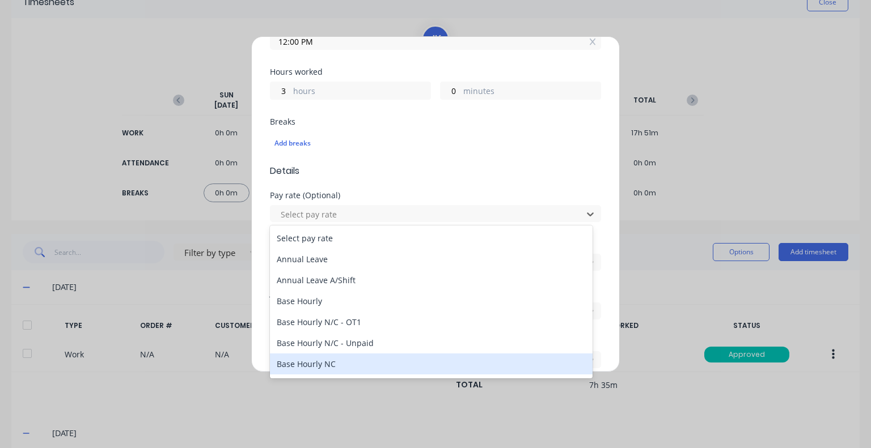
drag, startPoint x: 342, startPoint y: 360, endPoint x: 350, endPoint y: 324, distance: 36.6
click at [341, 361] on div "Base Hourly NC" at bounding box center [431, 364] width 323 height 21
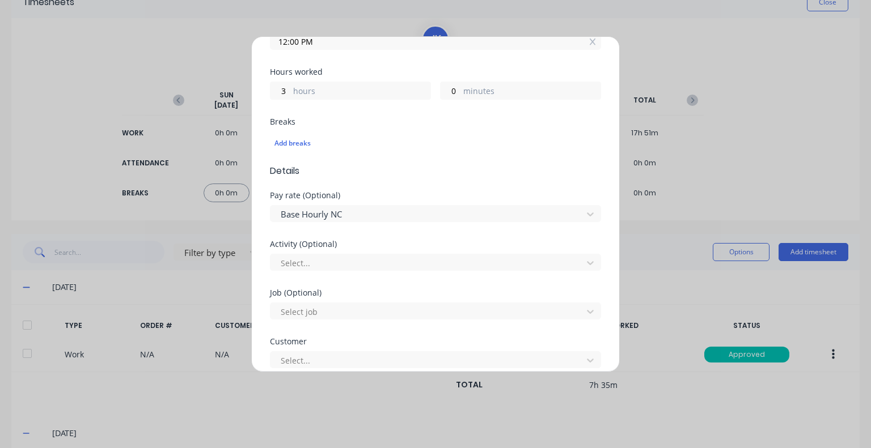
scroll to position [340, 0]
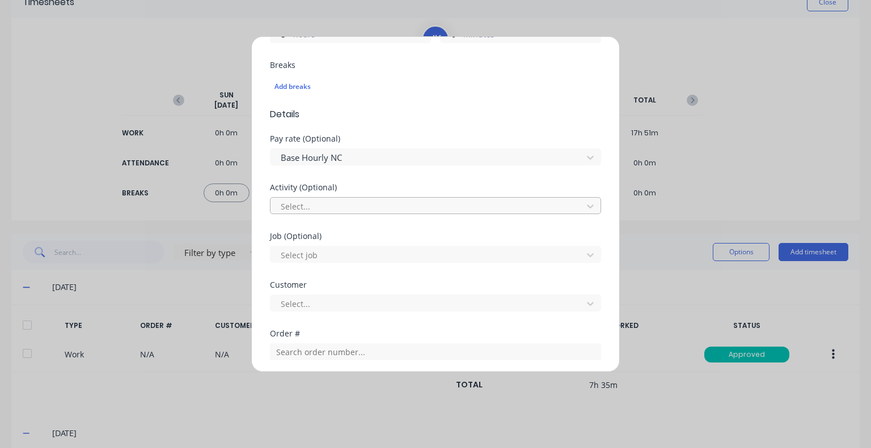
click at [356, 210] on div at bounding box center [427, 207] width 297 height 14
click at [360, 254] on div at bounding box center [427, 255] width 297 height 14
click at [352, 304] on div at bounding box center [427, 304] width 297 height 14
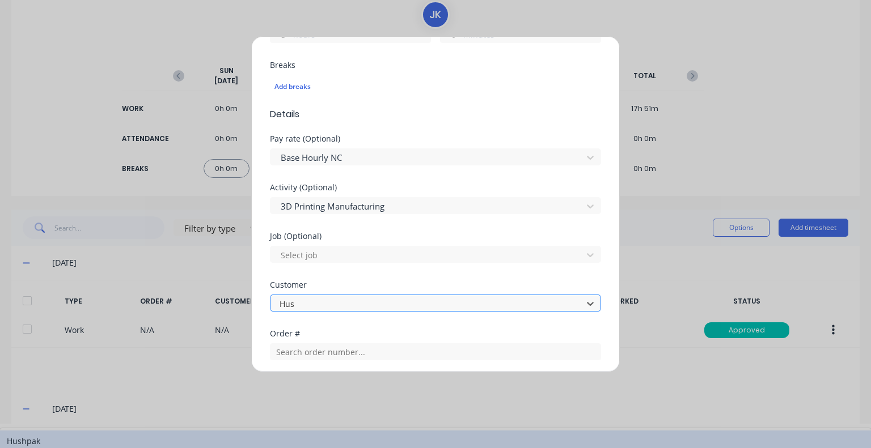
scroll to position [0, 0]
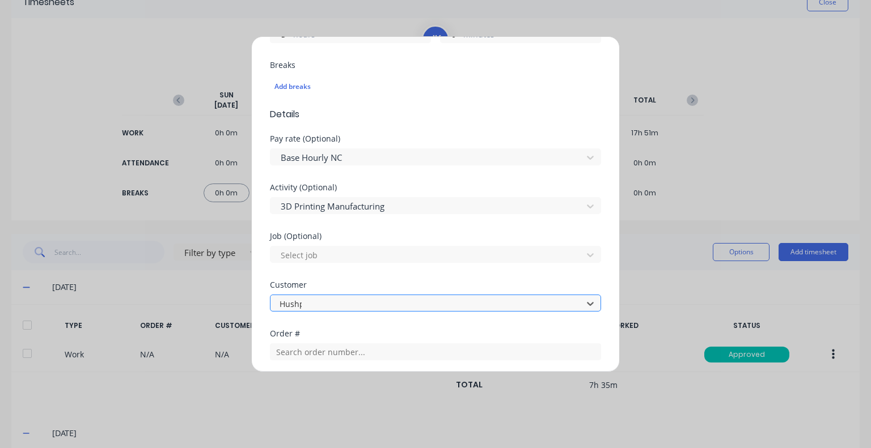
type input "Hushpa"
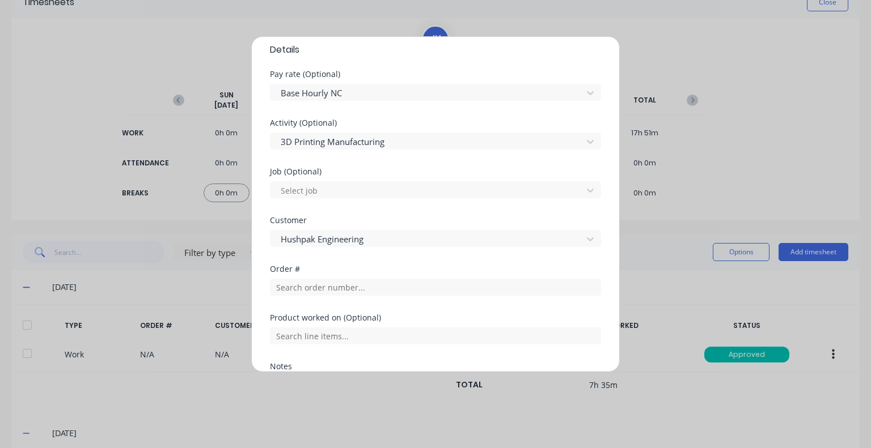
scroll to position [454, 0]
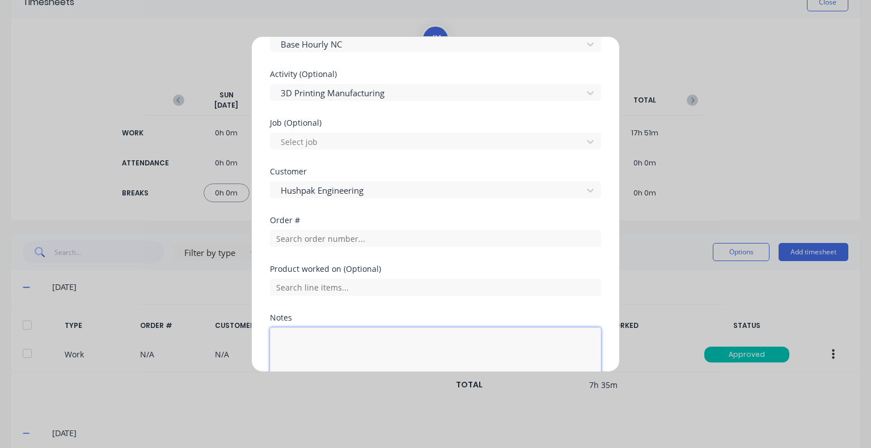
click at [337, 329] on textarea at bounding box center [435, 358] width 331 height 60
drag, startPoint x: 378, startPoint y: 346, endPoint x: 354, endPoint y: 346, distance: 23.8
click at [354, 346] on textarea "3D Printing admin, sorting paint solutions" at bounding box center [435, 358] width 331 height 60
click at [477, 342] on textarea "3D Printing admin, organising paint solutions" at bounding box center [435, 358] width 331 height 60
click at [512, 90] on div at bounding box center [427, 93] width 297 height 14
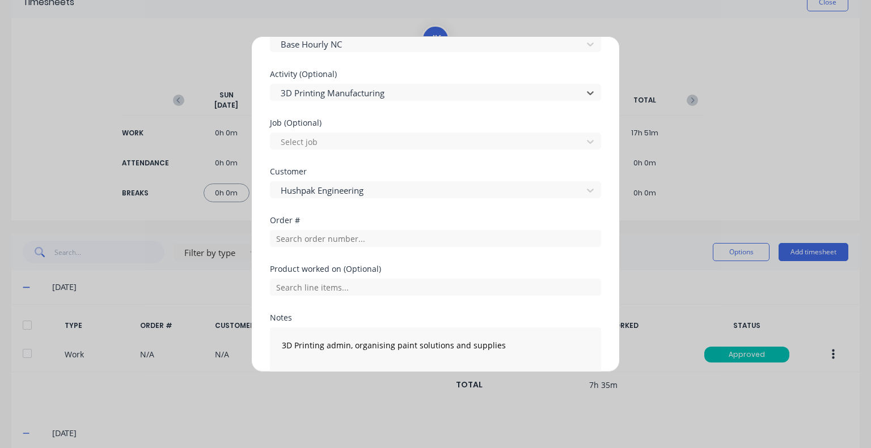
scroll to position [57, 0]
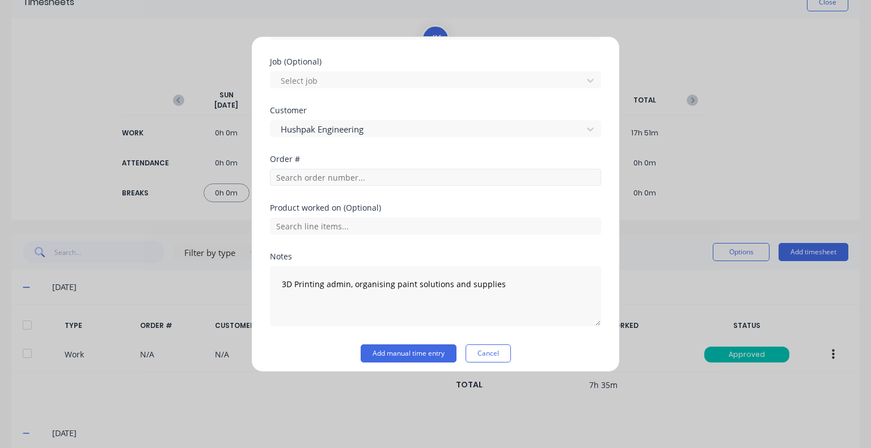
scroll to position [519, 0]
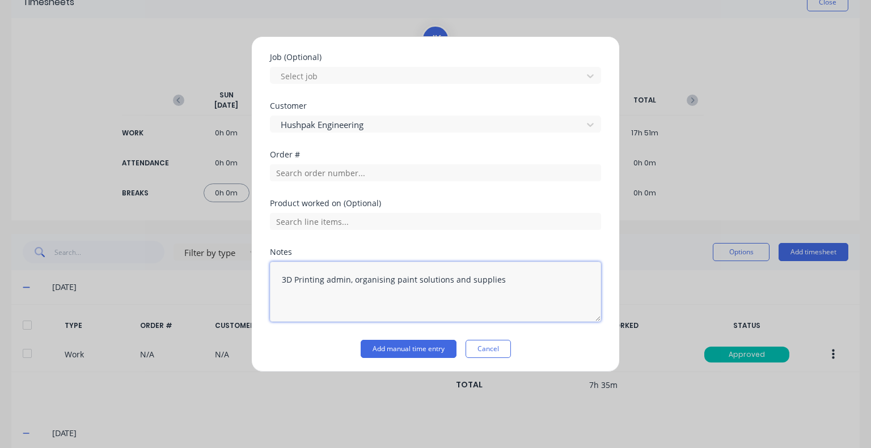
drag, startPoint x: 375, startPoint y: 282, endPoint x: 551, endPoint y: 283, distance: 175.7
click at [562, 288] on textarea "3D Printing admin, organising paint solutions and supplies" at bounding box center [435, 292] width 331 height 60
type textarea "3D Printing admin, organising paint solutions and supplies for 3d printing"
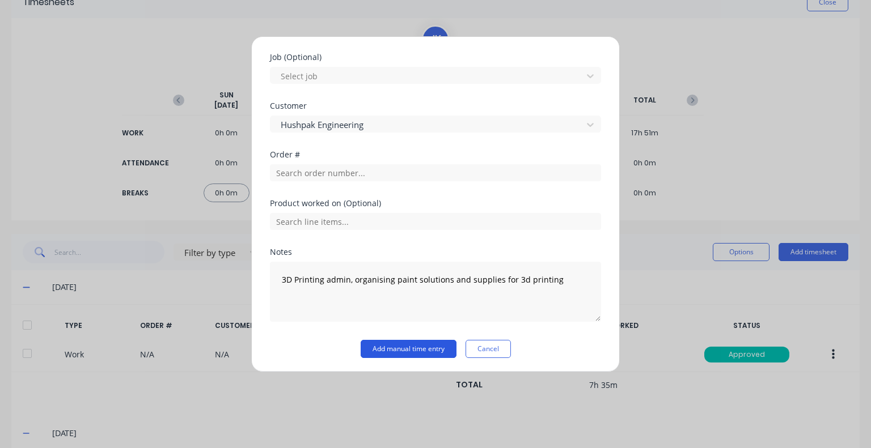
click at [391, 345] on button "Add manual time entry" at bounding box center [409, 349] width 96 height 18
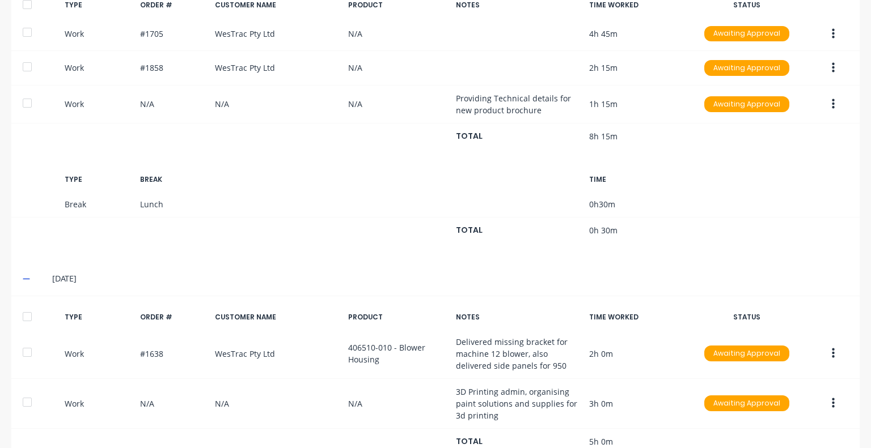
scroll to position [565, 0]
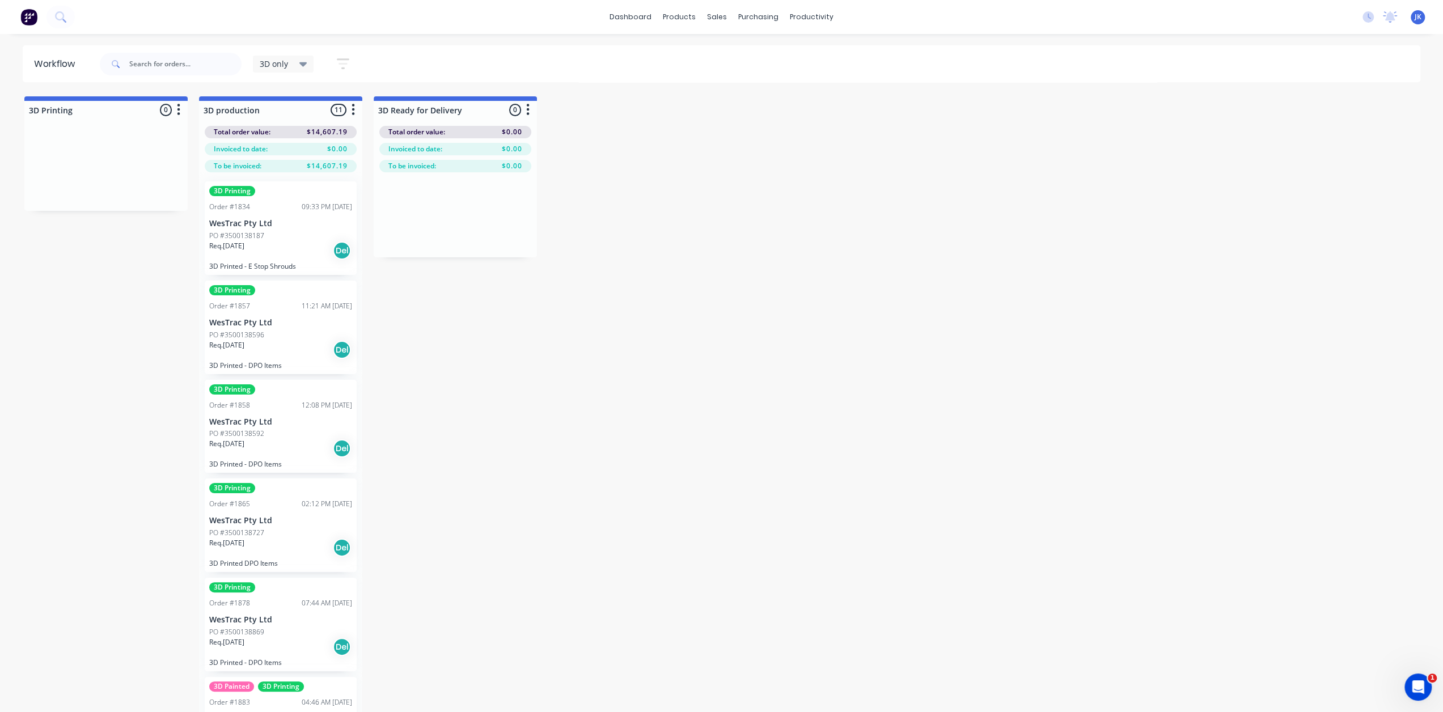
scroll to position [540, 0]
